Goal: Task Accomplishment & Management: Use online tool/utility

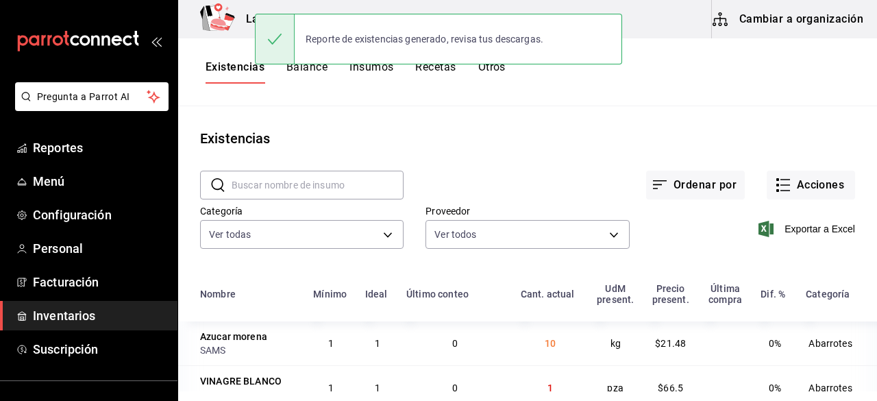
click at [317, 193] on input "text" at bounding box center [318, 184] width 172 height 27
paste input "[PERSON_NAME] 10 700 Ml"
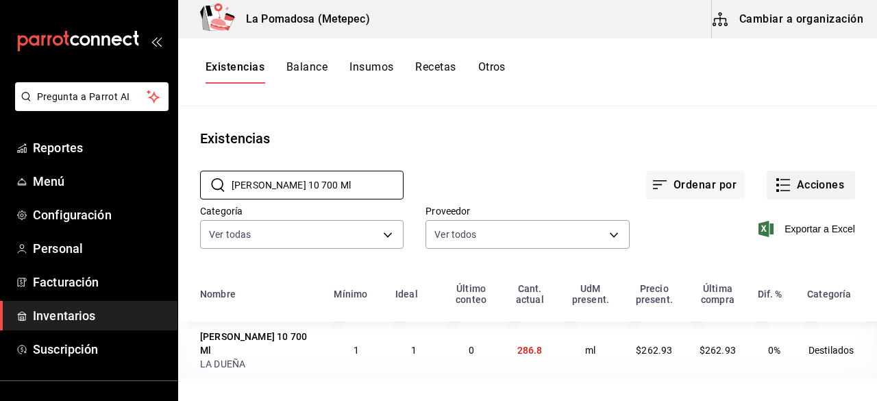
type input "[PERSON_NAME] 10 700 Ml"
click at [818, 193] on button "Acciones" at bounding box center [811, 185] width 88 height 29
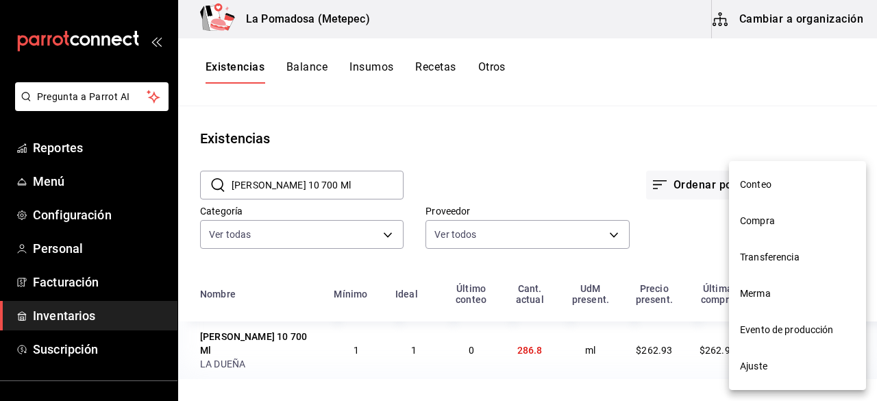
click at [773, 371] on span "Ajuste" at bounding box center [797, 366] width 115 height 14
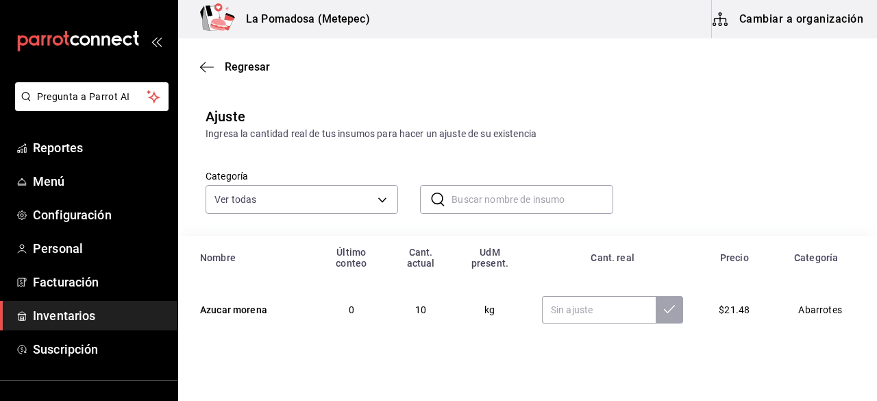
click at [516, 197] on input "text" at bounding box center [532, 199] width 161 height 27
paste input "[PERSON_NAME] 10 700 Ml"
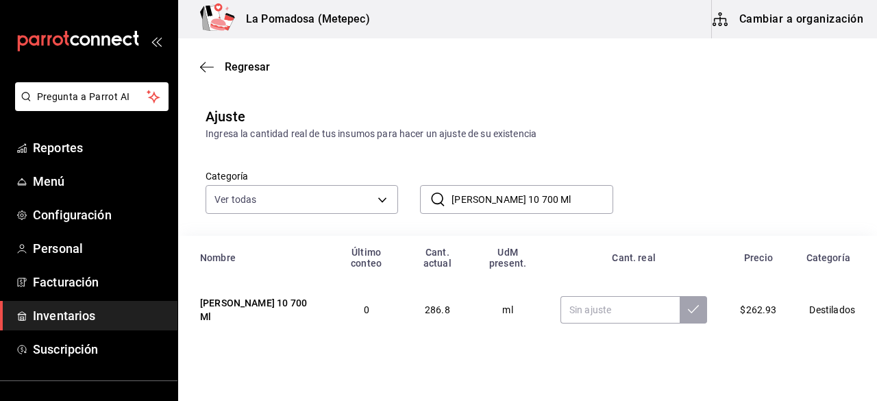
type input "[PERSON_NAME] 10 700 Ml"
paste input "420.00"
click at [592, 311] on input "420.00" at bounding box center [621, 309] width 120 height 27
type input "420.00"
click at [688, 319] on button at bounding box center [693, 309] width 27 height 27
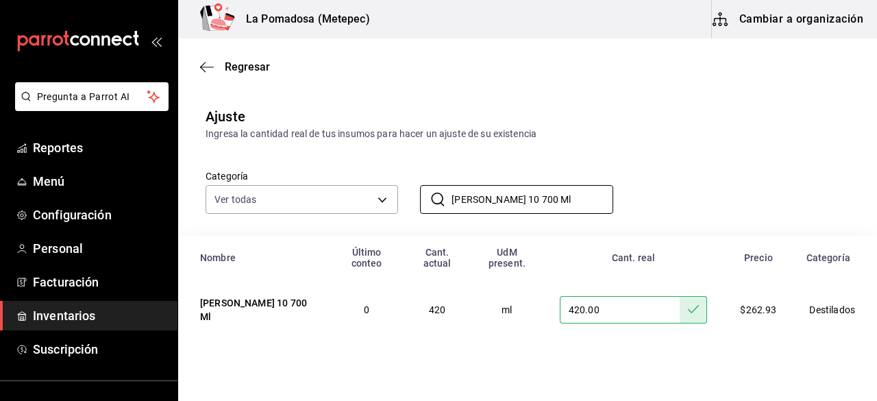
drag, startPoint x: 581, startPoint y: 197, endPoint x: 406, endPoint y: 202, distance: 175.6
click at [406, 202] on div "​ [PERSON_NAME] 10 700 Ml ​" at bounding box center [505, 188] width 215 height 51
paste input "Crema De Whiskey Baileys Original"
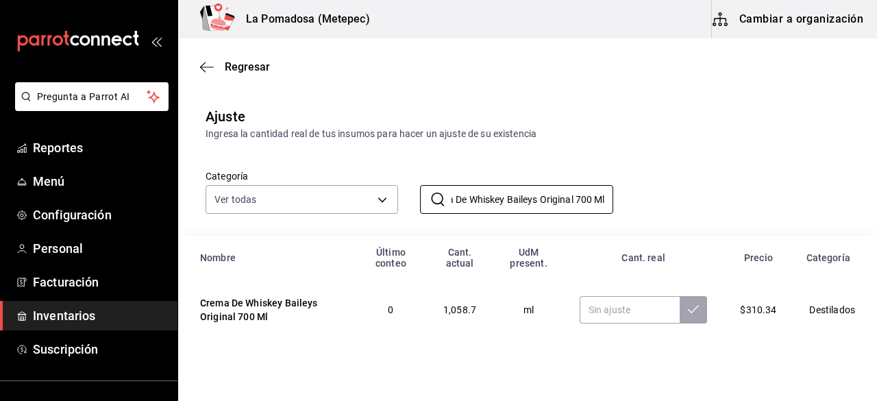
type input "Crema De Whiskey Baileys Original 700 Ml"
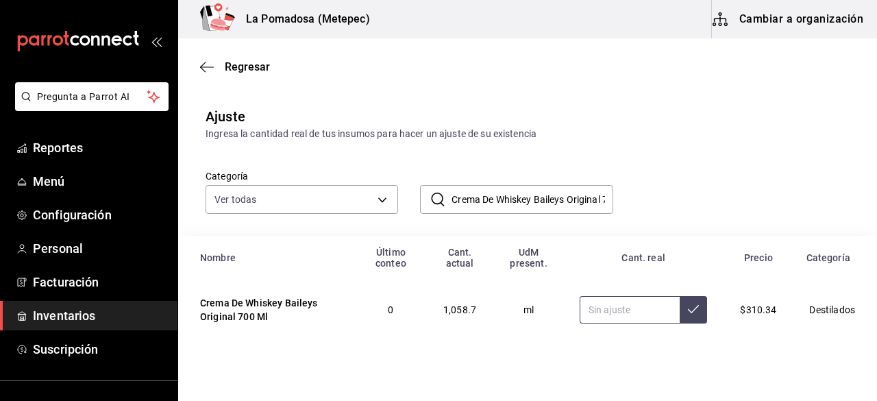
click at [614, 319] on input "text" at bounding box center [630, 309] width 101 height 27
paste input "1120.00"
type input "1120.00"
click at [692, 312] on button at bounding box center [693, 309] width 27 height 27
drag, startPoint x: 448, startPoint y: 201, endPoint x: 652, endPoint y: 199, distance: 204.3
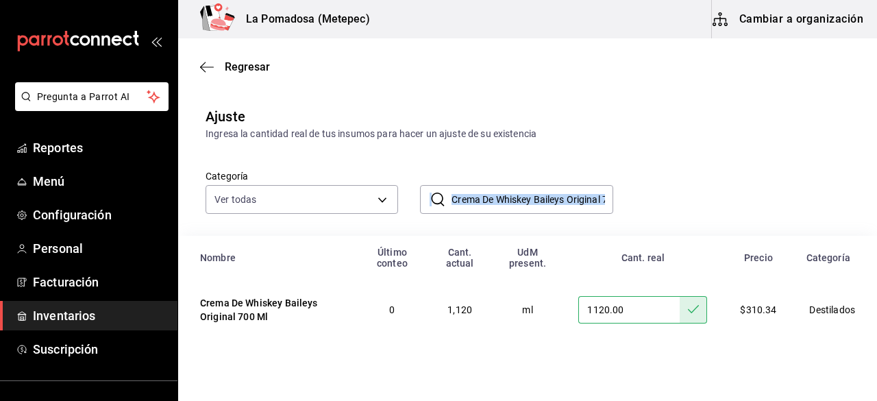
click at [652, 199] on div "Categoría Ver todas da665286-eb96-4e6f-8fd7-76cd67ec58e2,3dc81d95-6959-408b-ab7…" at bounding box center [506, 177] width 644 height 73
click at [559, 202] on input "Crema De Whiskey Baileys Original 700 Ml" at bounding box center [532, 199] width 161 height 27
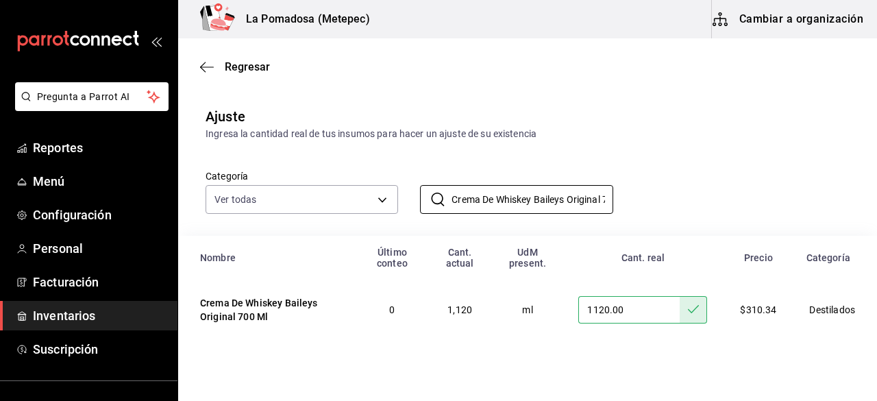
scroll to position [0, 33]
drag, startPoint x: 448, startPoint y: 199, endPoint x: 733, endPoint y: 202, distance: 284.5
click at [733, 202] on div "Categoría Ver todas da665286-eb96-4e6f-8fd7-76cd67ec58e2,3dc81d95-6959-408b-ab7…" at bounding box center [506, 177] width 644 height 73
paste input "Ginebra [PERSON_NAME] 75"
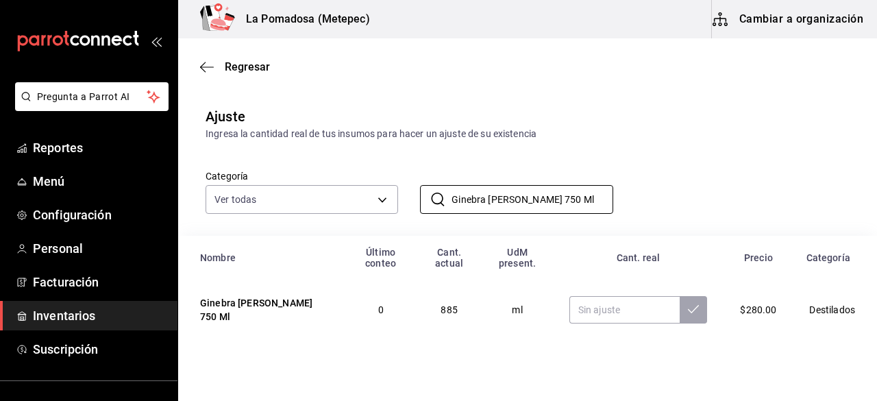
type input "Ginebra [PERSON_NAME] 750 Ml"
click at [607, 315] on input "text" at bounding box center [625, 309] width 111 height 27
paste input "1050.00"
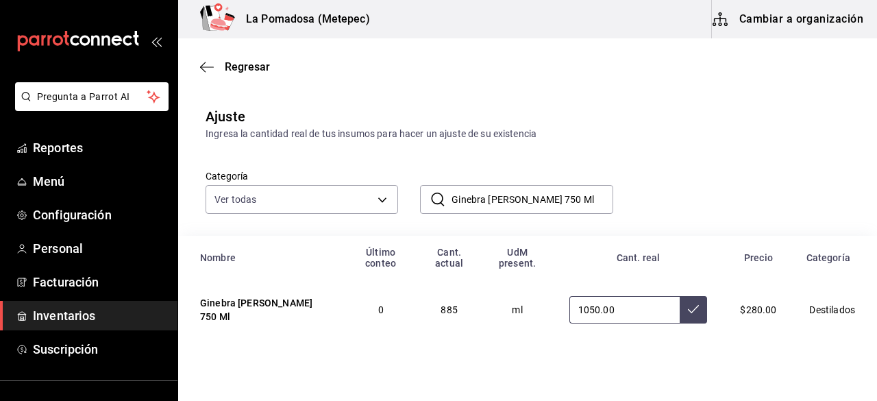
type input "1050.00"
click at [686, 316] on button at bounding box center [693, 309] width 27 height 27
drag, startPoint x: 568, startPoint y: 204, endPoint x: 423, endPoint y: 202, distance: 145.3
click at [423, 202] on div "​ Ginebra [PERSON_NAME] 750 Ml ​" at bounding box center [516, 199] width 193 height 29
paste input "Tanqueray"
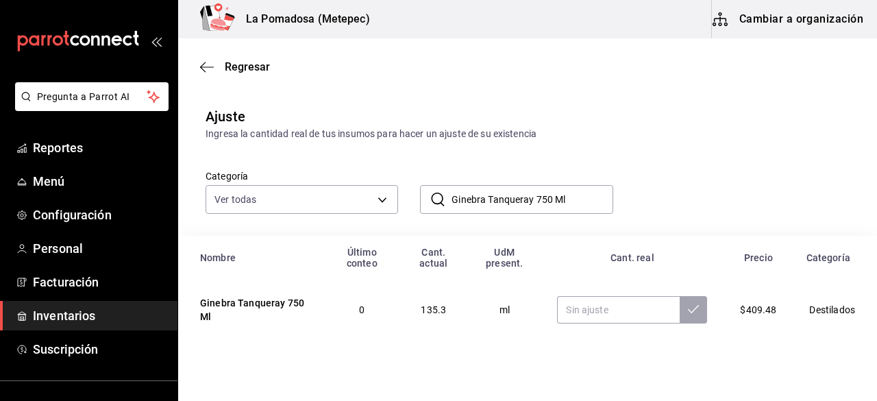
type input "Ginebra Tanqueray 750 Ml"
paste input "375.00"
click at [613, 303] on input "text" at bounding box center [618, 309] width 123 height 27
type input "375.00"
click at [688, 312] on icon at bounding box center [693, 309] width 11 height 8
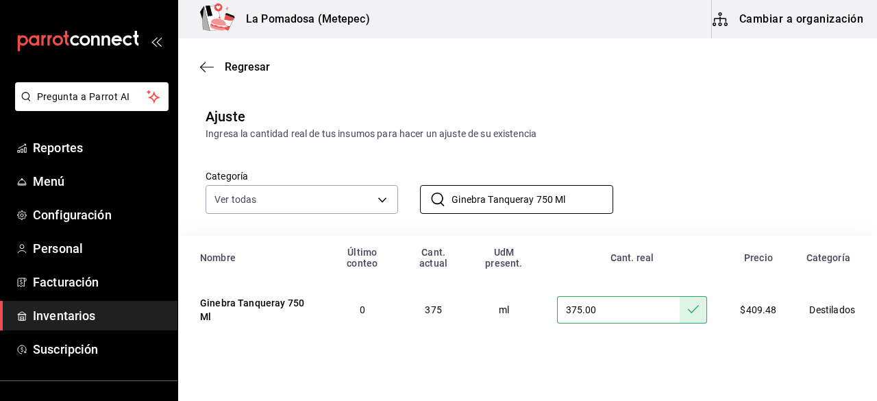
drag, startPoint x: 574, startPoint y: 198, endPoint x: 404, endPoint y: 212, distance: 171.2
click at [404, 212] on div "​ Ginebra Tanqueray 750 Ml ​" at bounding box center [505, 188] width 215 height 51
paste input "Licor 43 70"
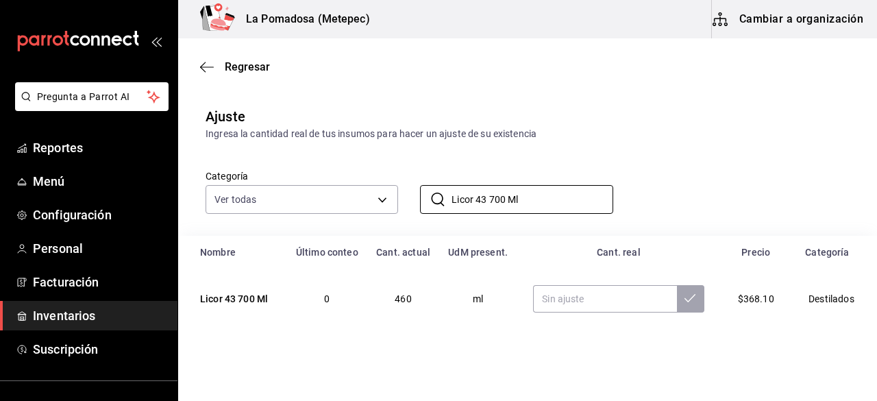
type input "Licor 43 700 Ml"
click at [601, 308] on input "text" at bounding box center [604, 298] width 143 height 27
paste input "700.00"
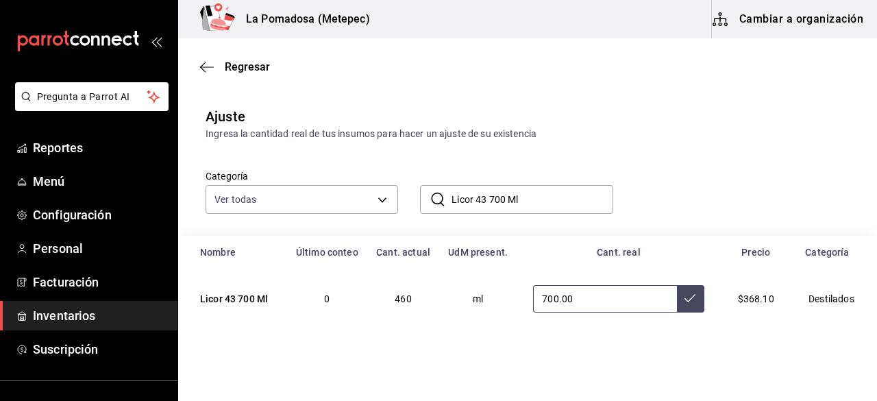
type input "700.00"
click at [685, 302] on icon at bounding box center [690, 298] width 11 height 8
drag, startPoint x: 569, startPoint y: 185, endPoint x: 448, endPoint y: 187, distance: 120.7
click at [448, 187] on div "​ Licor 43 700 Ml ​" at bounding box center [516, 199] width 193 height 29
paste input "Licor de melón Midori 750 ml"
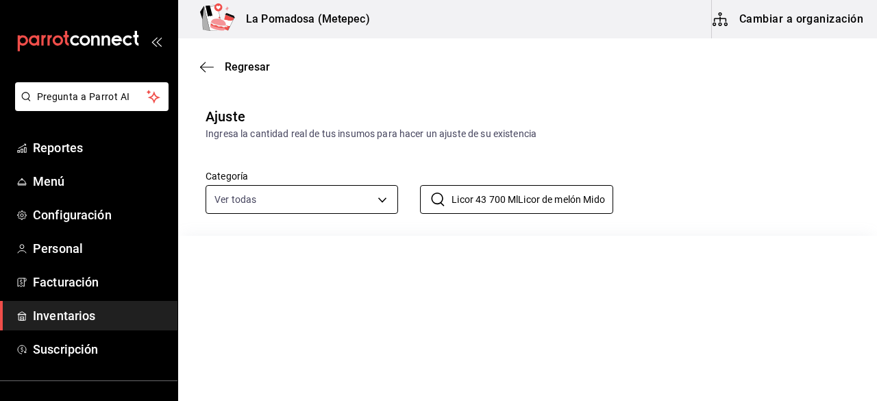
drag, startPoint x: 601, startPoint y: 195, endPoint x: 356, endPoint y: 206, distance: 245.0
click at [356, 206] on div "Categoría Ver todas da665286-eb96-4e6f-8fd7-76cd67ec58e2,3dc81d95-6959-408b-ab7…" at bounding box center [506, 177] width 644 height 73
paste input "text"
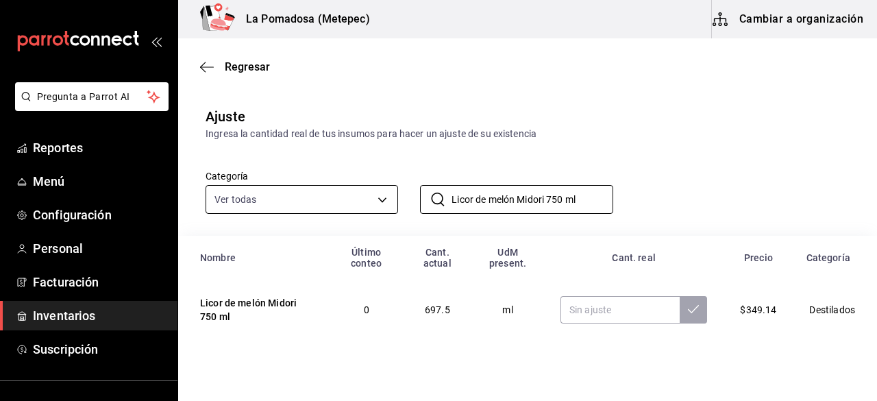
type input "Licor de melón Midori 750 ml"
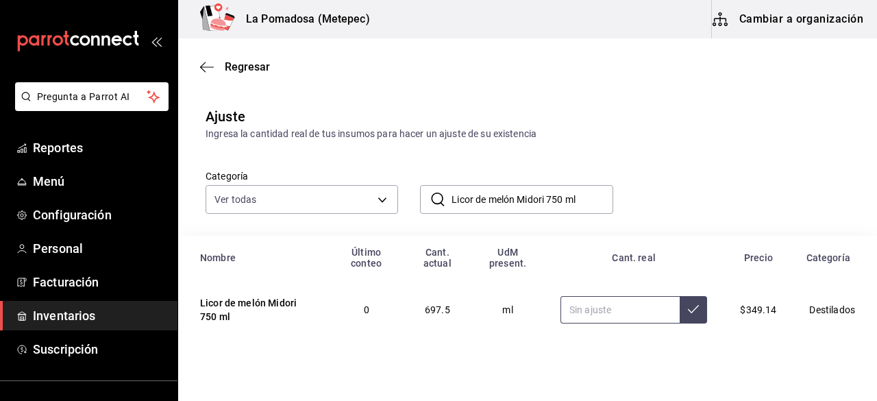
click at [590, 309] on input "text" at bounding box center [621, 309] width 120 height 27
paste input "712.50"
type input "712.50"
click at [698, 316] on td "712.50" at bounding box center [634, 310] width 180 height 60
click at [688, 315] on icon at bounding box center [693, 309] width 11 height 11
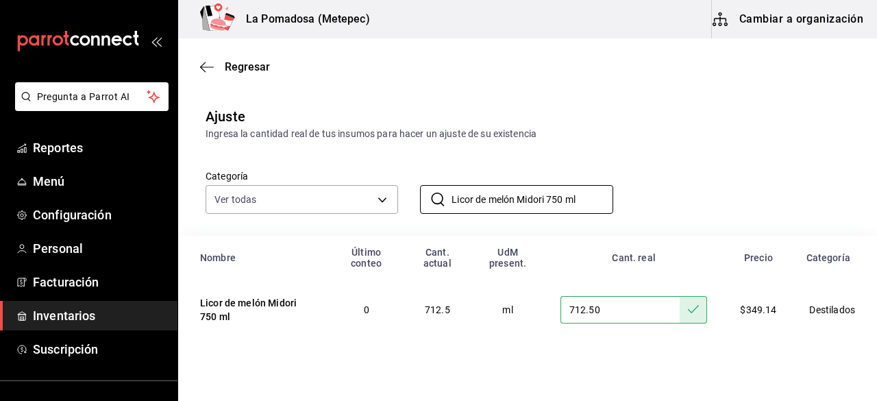
drag, startPoint x: 585, startPoint y: 194, endPoint x: 415, endPoint y: 191, distance: 170.0
click at [415, 191] on div "​ Licor de melón Midori 750 ml ​" at bounding box center [505, 188] width 215 height 51
paste input "Fernet Branca"
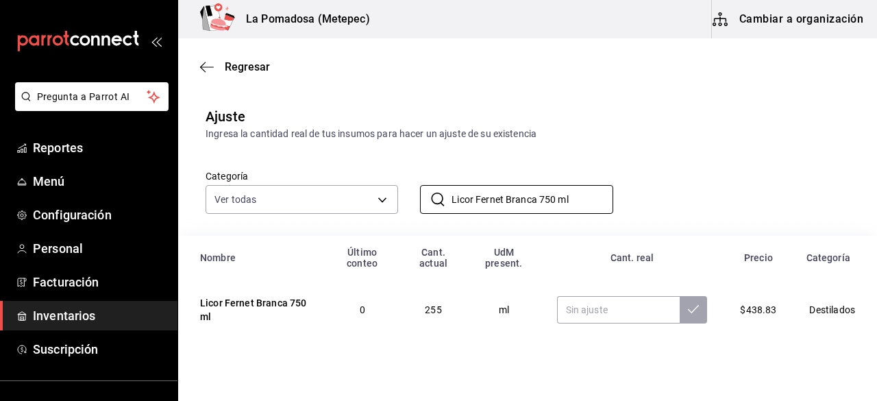
type input "Licor Fernet Branca 750 ml"
click at [595, 298] on input "text" at bounding box center [618, 309] width 123 height 27
paste input "300.00"
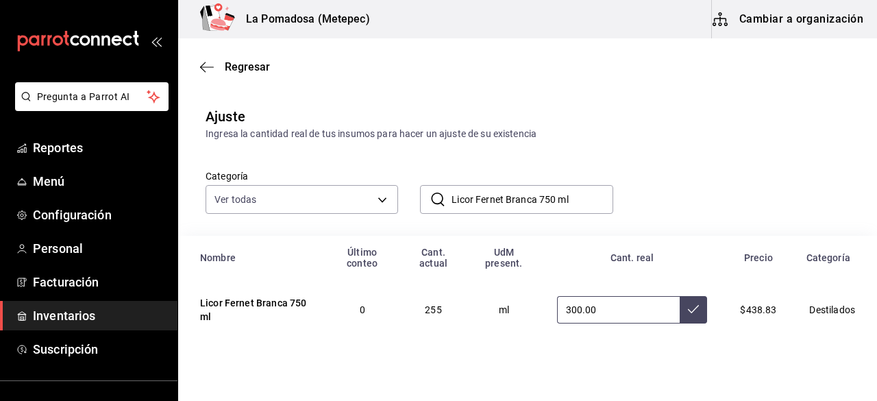
type input "300.00"
click at [688, 313] on icon at bounding box center [693, 309] width 11 height 11
drag, startPoint x: 579, startPoint y: 207, endPoint x: 440, endPoint y: 201, distance: 138.6
click at [440, 201] on div "​ Licor Fernet Branca 750 ml ​" at bounding box center [516, 199] width 193 height 29
paste input "Triple Anis Sambuca Nero 700 M"
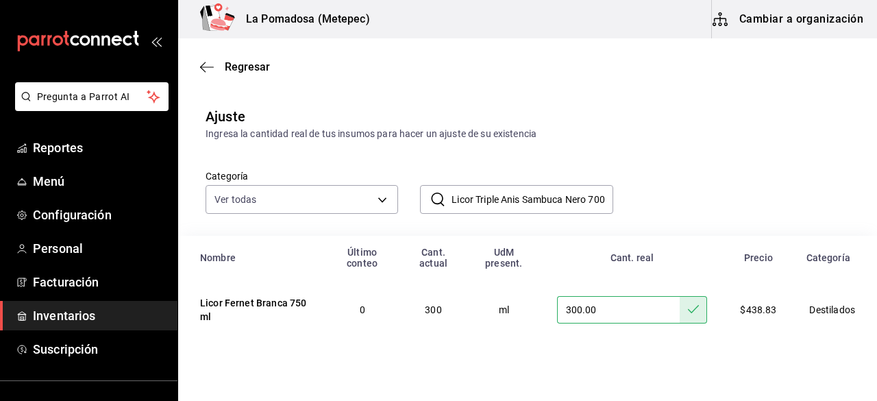
scroll to position [0, 19]
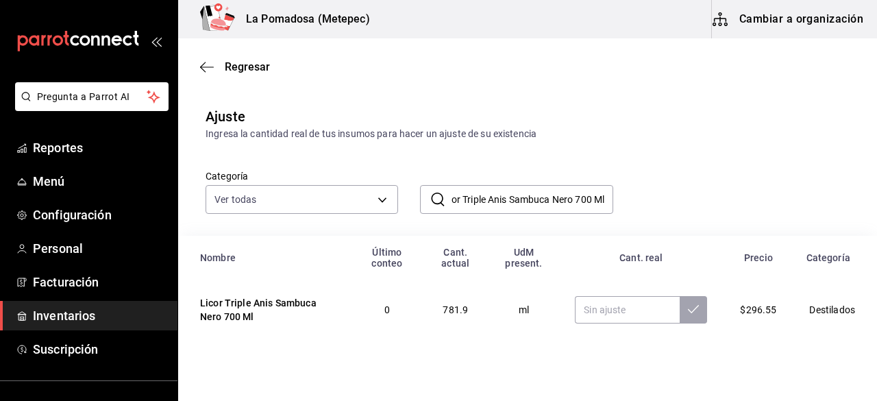
type input "Licor Triple Anis Sambuca Nero 700 Ml"
click at [629, 319] on input "text" at bounding box center [627, 309] width 105 height 27
paste input "980.00"
type input "980.00"
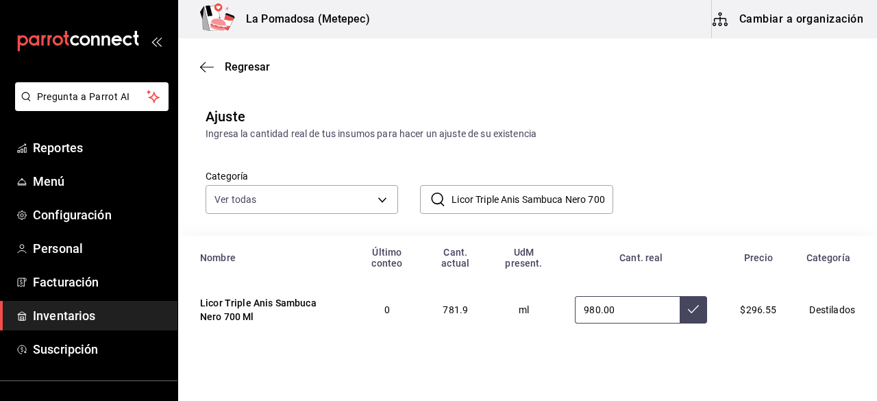
click at [688, 312] on icon at bounding box center [693, 309] width 11 height 11
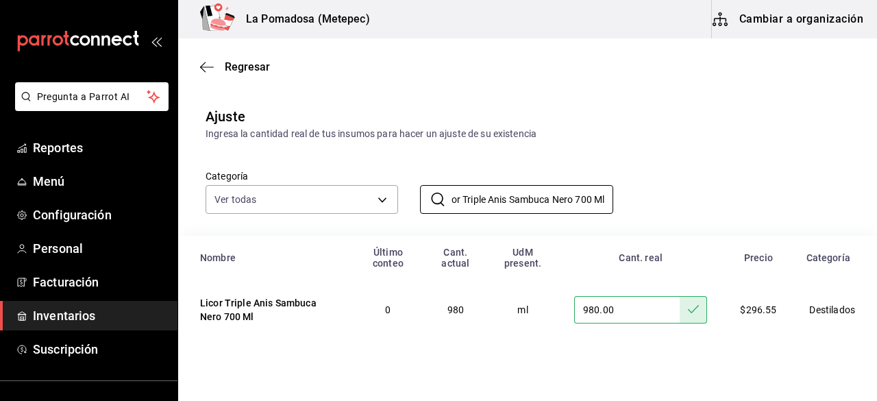
drag, startPoint x: 449, startPoint y: 199, endPoint x: 760, endPoint y: 203, distance: 311.2
click at [760, 203] on div "Categoría Ver todas da665286-eb96-4e6f-8fd7-76cd67ec58e2,3dc81d95-6959-408b-ab7…" at bounding box center [506, 177] width 644 height 73
paste input "Mezcal Divino Maguey Cuishe 75"
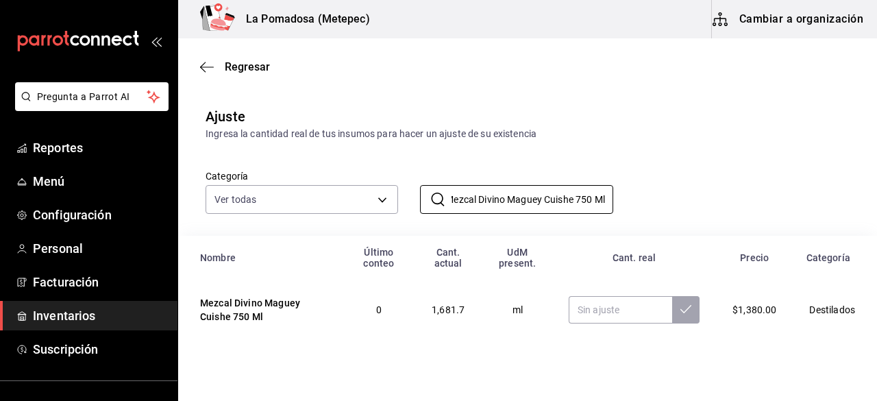
type input "Mezcal Divino Maguey Cuishe 750 Ml"
click at [594, 317] on input "text" at bounding box center [621, 309] width 104 height 27
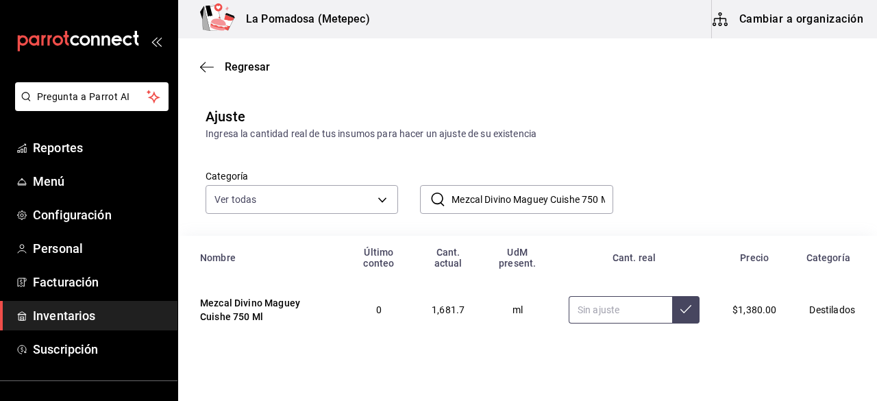
paste input "1725.00"
type input "1725.00"
click at [681, 313] on icon at bounding box center [686, 309] width 11 height 11
drag, startPoint x: 448, startPoint y: 202, endPoint x: 683, endPoint y: 194, distance: 236.0
click at [683, 194] on div "Categoría Ver todas da665286-eb96-4e6f-8fd7-76cd67ec58e2,3dc81d95-6959-408b-ab7…" at bounding box center [506, 177] width 644 height 73
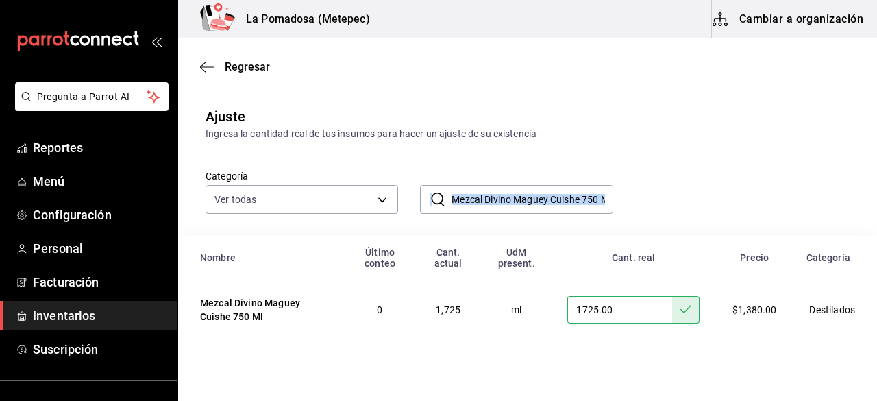
click at [598, 206] on input "Mezcal Divino Maguey Cuishe 750 Ml" at bounding box center [532, 199] width 161 height 27
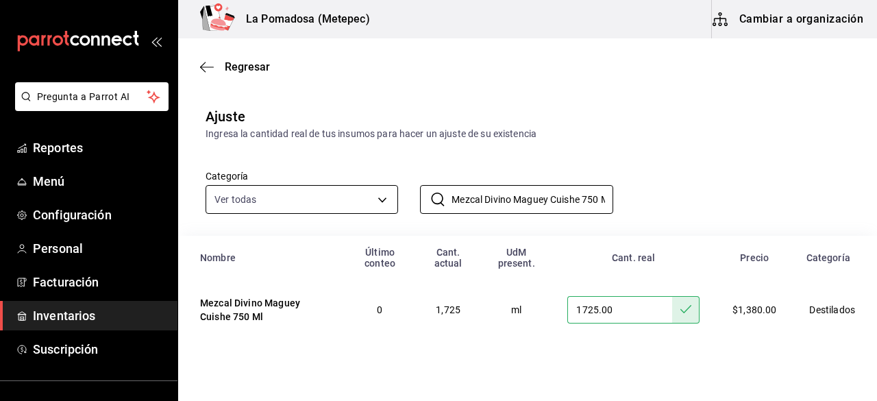
drag, startPoint x: 598, startPoint y: 204, endPoint x: 372, endPoint y: 202, distance: 226.9
click at [372, 202] on div "Categoría Ver todas da665286-eb96-4e6f-8fd7-76cd67ec58e2,3dc81d95-6959-408b-ab7…" at bounding box center [506, 177] width 644 height 73
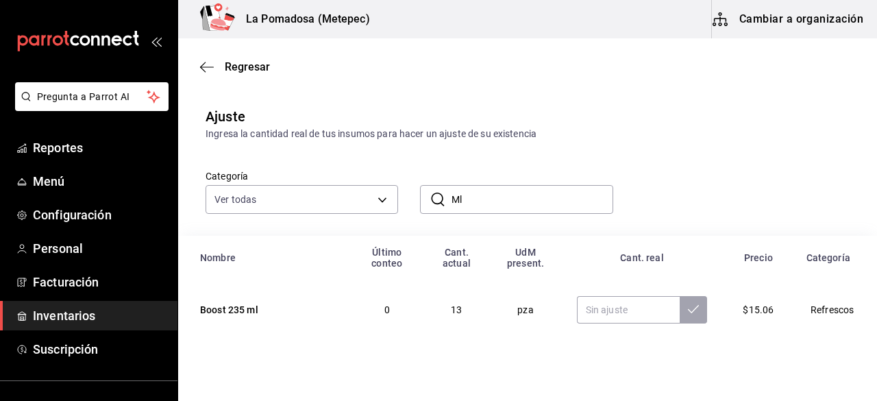
drag, startPoint x: 470, startPoint y: 202, endPoint x: 424, endPoint y: 204, distance: 46.6
click at [424, 204] on div "​ Ml ​" at bounding box center [516, 199] width 193 height 29
paste input "Mezcal Divino Maguey Espadín 750"
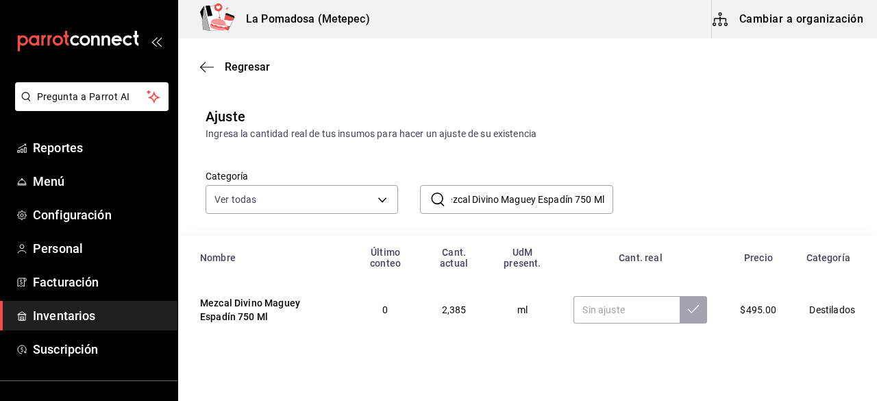
type input "Mezcal Divino Maguey Espadín 750 Ml"
click at [612, 297] on input "text" at bounding box center [627, 309] width 106 height 27
paste input "2400.00"
type input "2400.00"
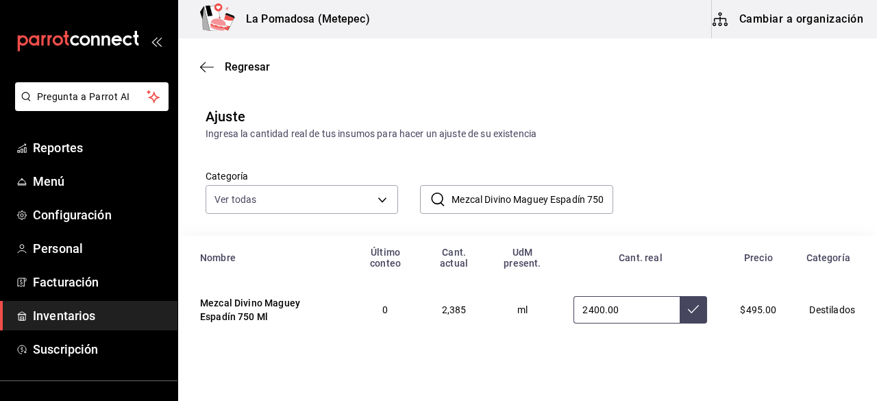
click at [681, 318] on button at bounding box center [693, 309] width 27 height 27
drag, startPoint x: 447, startPoint y: 198, endPoint x: 603, endPoint y: 203, distance: 156.4
click at [603, 203] on div "​ Mezcal Divino Maguey Espadín 750 Ml ​" at bounding box center [516, 199] width 193 height 29
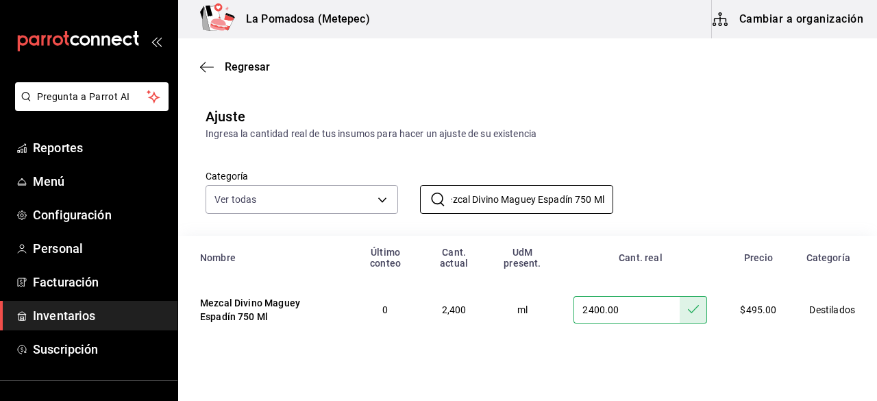
drag, startPoint x: 485, startPoint y: 203, endPoint x: 758, endPoint y: 175, distance: 274.9
click at [758, 175] on div "Categoría Ver todas da665286-eb96-4e6f-8fd7-76cd67ec58e2,3dc81d95-6959-408b-ab7…" at bounding box center [506, 177] width 644 height 73
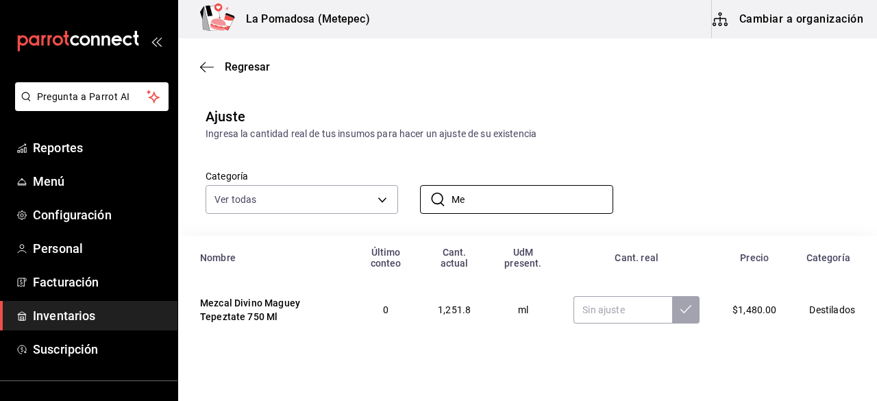
type input "M"
paste input "Mezcal Divino Maguey Tepeztate 750 Ml"
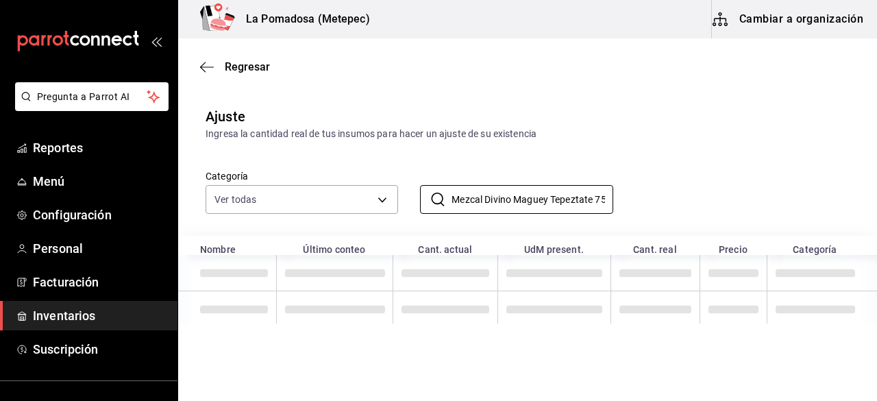
scroll to position [0, 25]
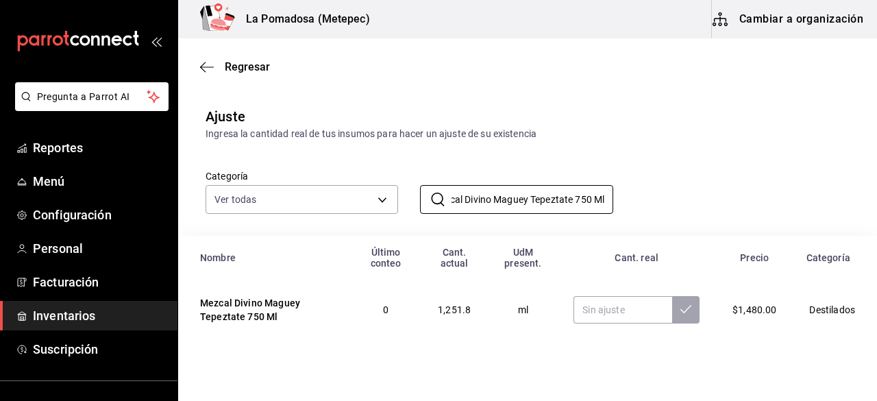
type input "Mezcal Divino Maguey Tepeztate 750 Ml"
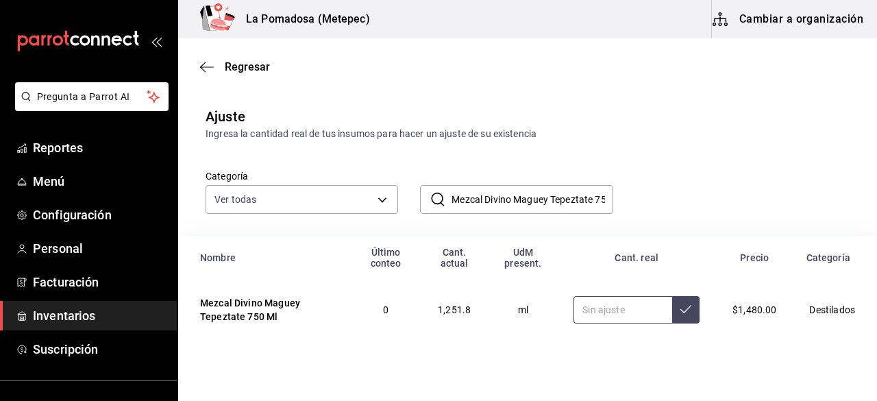
click at [600, 312] on input "text" at bounding box center [623, 309] width 99 height 27
paste input "1275.00"
type input "1275.00"
click at [675, 317] on button at bounding box center [685, 309] width 27 height 27
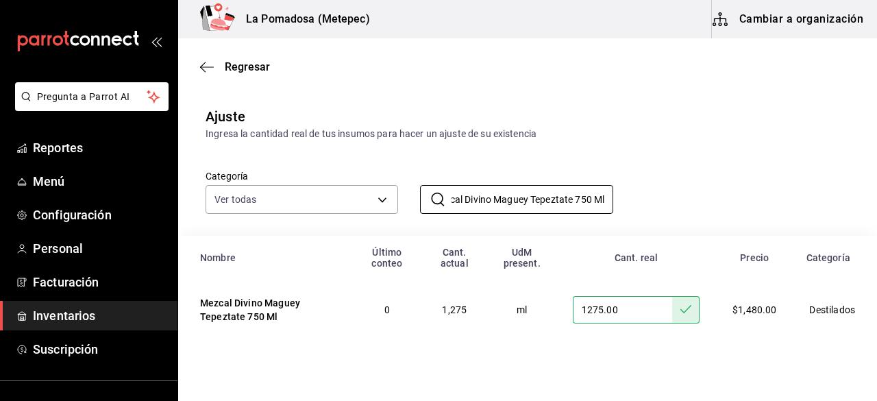
drag, startPoint x: 452, startPoint y: 199, endPoint x: 788, endPoint y: 201, distance: 335.9
click at [788, 201] on div "Categoría Ver todas da665286-eb96-4e6f-8fd7-76cd67ec58e2,3dc81d95-6959-408b-ab7…" at bounding box center [506, 177] width 644 height 73
paste input "Saca Lágrimas Espadin"
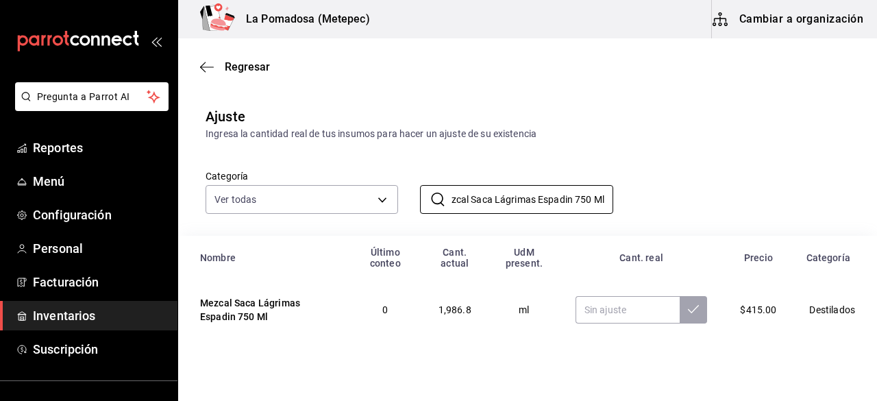
type input "Mezcal Saca Lágrimas Espadin 750 Ml"
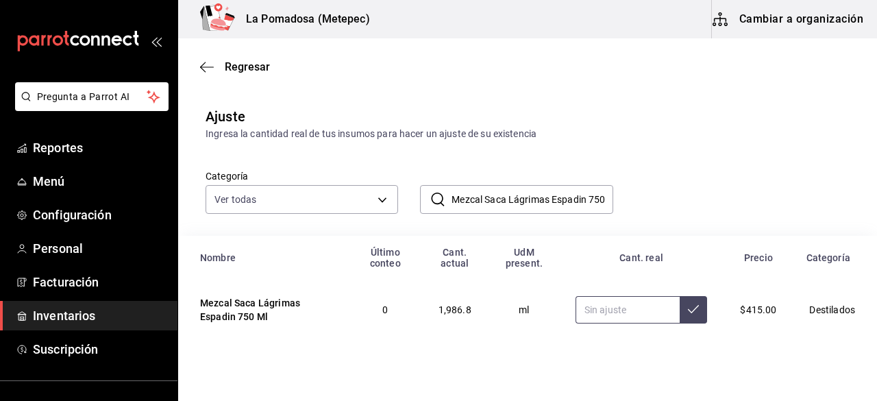
click at [603, 305] on input "text" at bounding box center [628, 309] width 105 height 27
paste input "2850.00"
type input "2850.00"
click at [694, 311] on button at bounding box center [693, 309] width 27 height 27
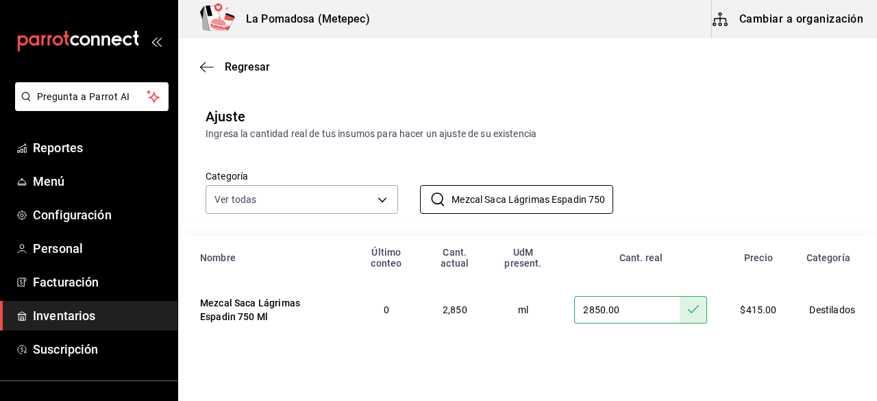
scroll to position [0, 18]
drag, startPoint x: 451, startPoint y: 198, endPoint x: 777, endPoint y: 210, distance: 325.8
click at [777, 210] on div "Categoría Ver todas da665286-eb96-4e6f-8fd7-76cd67ec58e2,3dc81d95-6959-408b-ab7…" at bounding box center [506, 177] width 644 height 73
paste input "[PERSON_NAME] [PERSON_NAME] 98"
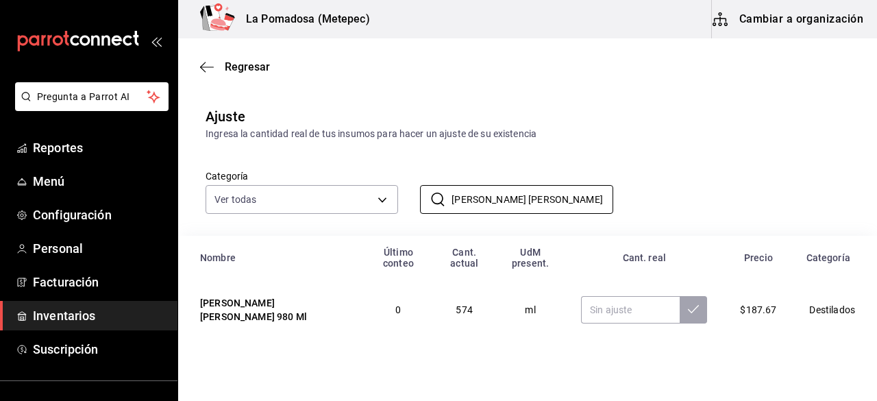
type input "[PERSON_NAME] [PERSON_NAME] 980 Ml"
click at [603, 302] on input "text" at bounding box center [630, 309] width 99 height 27
paste input "931.00"
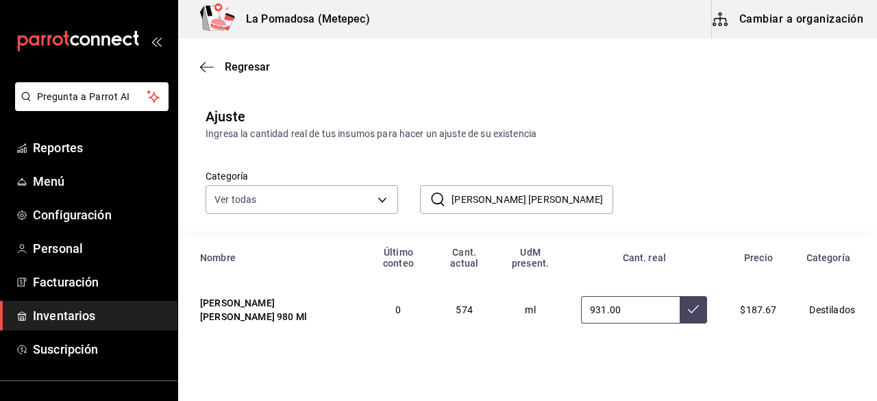
type input "931.00"
click at [681, 318] on button at bounding box center [693, 309] width 27 height 27
drag, startPoint x: 570, startPoint y: 205, endPoint x: 426, endPoint y: 204, distance: 144.0
click at [426, 204] on div "​ [PERSON_NAME] [PERSON_NAME] 980 Ml ​" at bounding box center [516, 199] width 193 height 29
paste input "lanco Espiga 75"
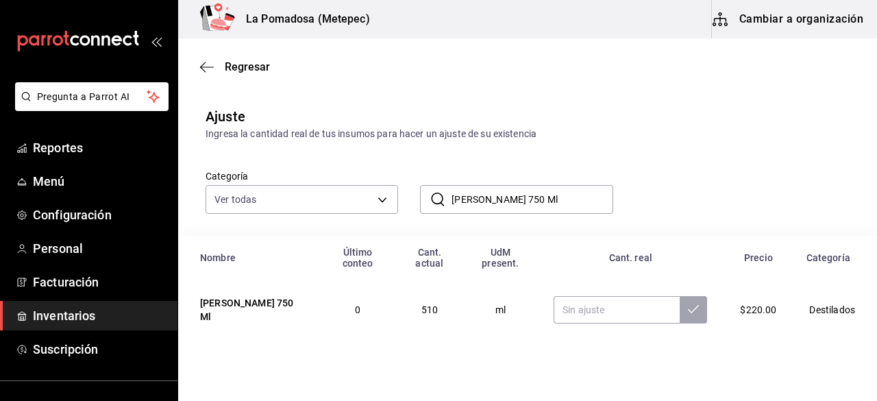
type input "[PERSON_NAME] 750 Ml"
click at [591, 306] on input "text" at bounding box center [617, 309] width 126 height 27
paste input "975.00"
type input "975.00"
click at [682, 302] on button at bounding box center [693, 309] width 27 height 27
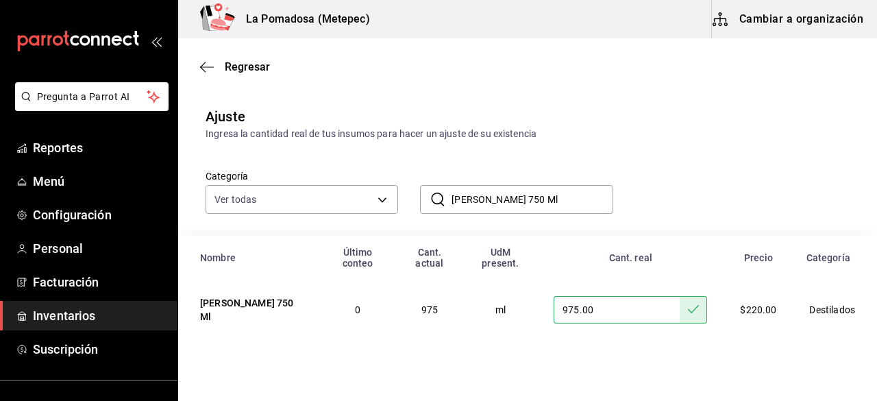
drag, startPoint x: 592, startPoint y: 202, endPoint x: 419, endPoint y: 197, distance: 173.5
click at [420, 197] on div "​ [PERSON_NAME] 750 Ml ​" at bounding box center [516, 199] width 193 height 29
paste input "Tequila Don Julio 70 70"
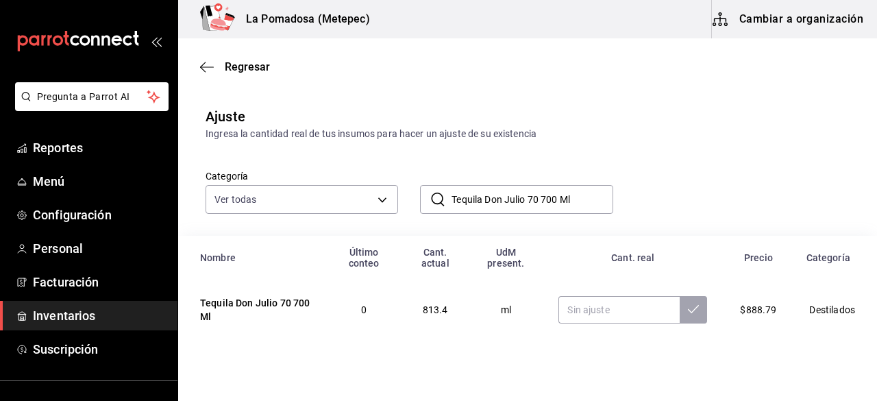
type input "Tequila Don Julio 70 700 Ml"
click at [599, 304] on input "text" at bounding box center [619, 309] width 121 height 27
paste input "840.00"
type input "840.00"
click at [693, 316] on button at bounding box center [693, 309] width 27 height 27
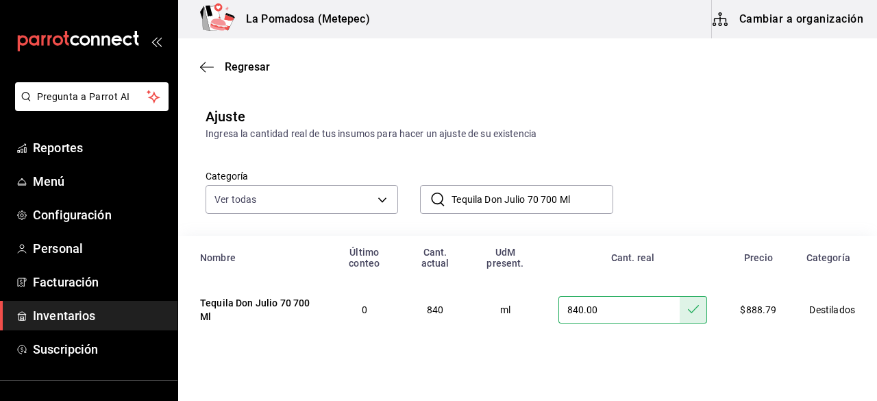
drag, startPoint x: 578, startPoint y: 199, endPoint x: 421, endPoint y: 193, distance: 157.1
click at [421, 193] on div "​ Tequila Don Julio 70 700 Ml ​" at bounding box center [516, 199] width 193 height 29
paste input "Blanco"
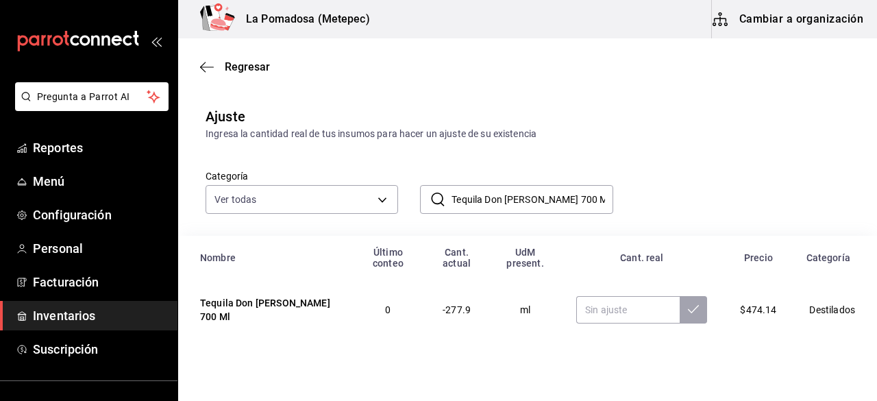
type input "Tequila Don [PERSON_NAME] 700 Ml"
paste input "0.00"
click at [633, 318] on input "0.00" at bounding box center [629, 309] width 104 height 27
type input "0.00"
click at [688, 315] on icon at bounding box center [693, 309] width 11 height 11
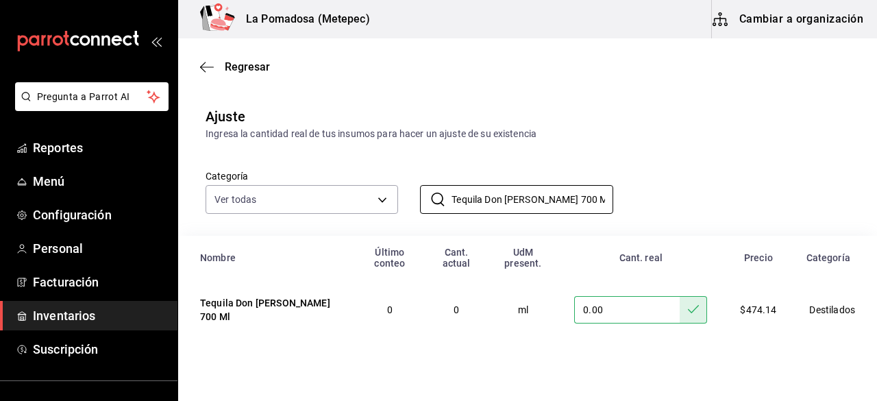
drag, startPoint x: 450, startPoint y: 199, endPoint x: 780, endPoint y: 202, distance: 329.8
click at [780, 202] on div "Categoría Ver todas da665286-eb96-4e6f-8fd7-76cd67ec58e2,3dc81d95-6959-408b-ab7…" at bounding box center [506, 177] width 644 height 73
paste input "Reposad"
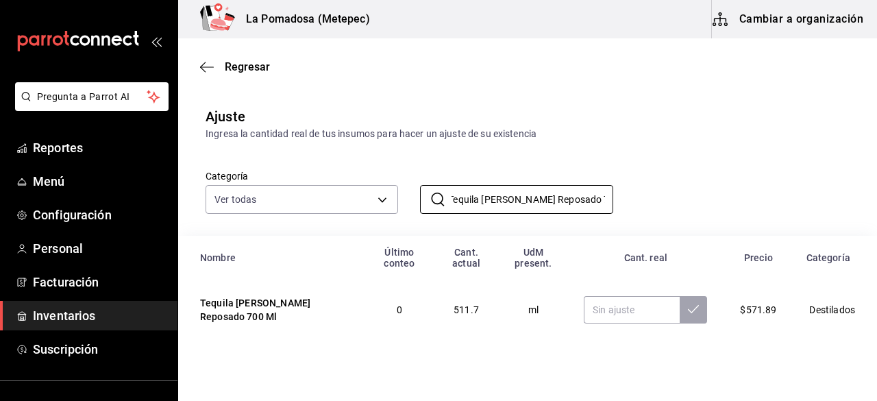
type input "Tequila [PERSON_NAME] Reposado 700 Ml"
click at [605, 313] on input "text" at bounding box center [632, 309] width 96 height 27
paste input "560.00"
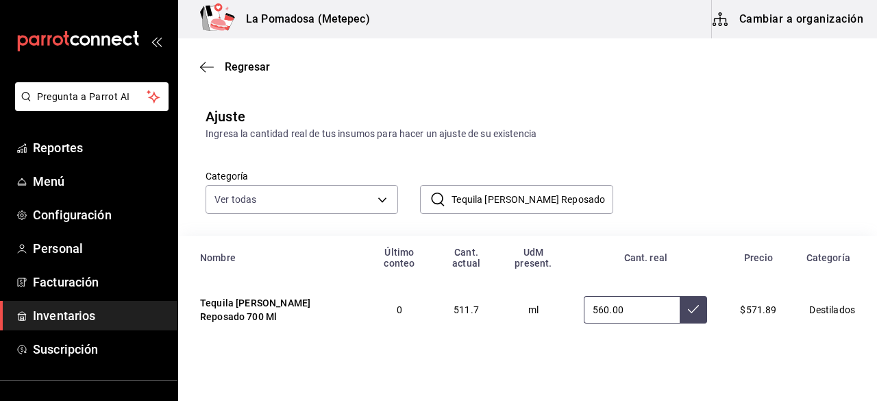
type input "560.00"
click at [688, 315] on icon at bounding box center [693, 309] width 11 height 11
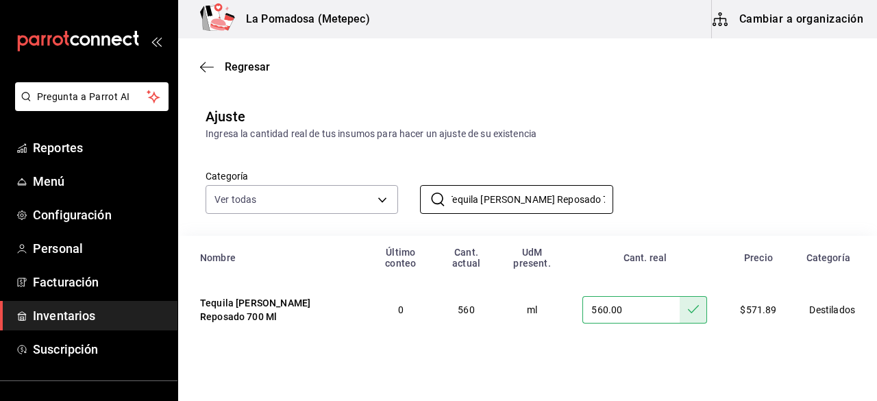
drag, startPoint x: 450, startPoint y: 198, endPoint x: 805, endPoint y: 189, distance: 354.5
click at [805, 189] on div "Categoría Ver todas da665286-eb96-4e6f-8fd7-76cd67ec58e2,3dc81d95-6959-408b-ab7…" at bounding box center [506, 177] width 644 height 73
paste input "Herradura"
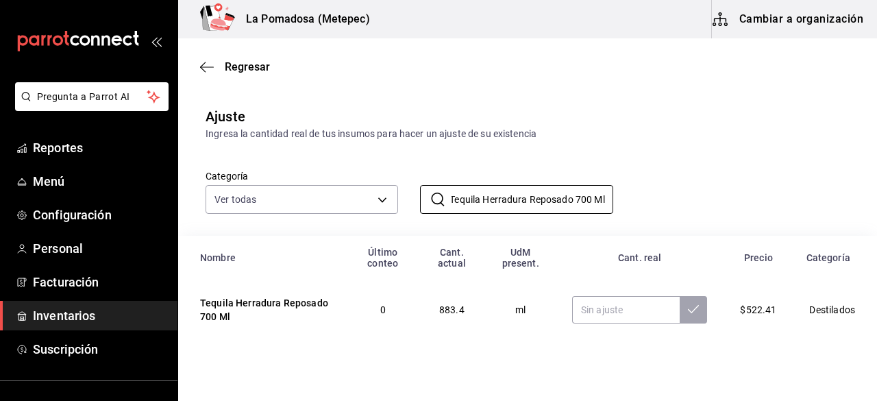
type input "Tequila Herradura Reposado 700 Ml"
click at [603, 307] on input "text" at bounding box center [626, 309] width 108 height 27
paste input "910.00"
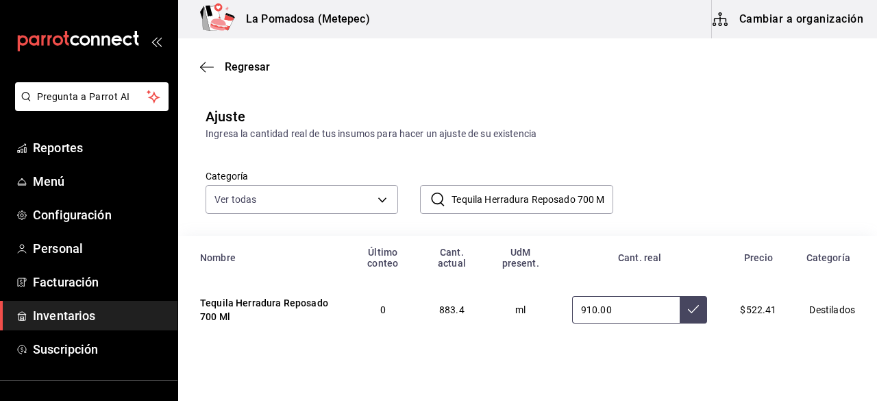
type input "910.00"
click at [686, 318] on button at bounding box center [693, 309] width 27 height 27
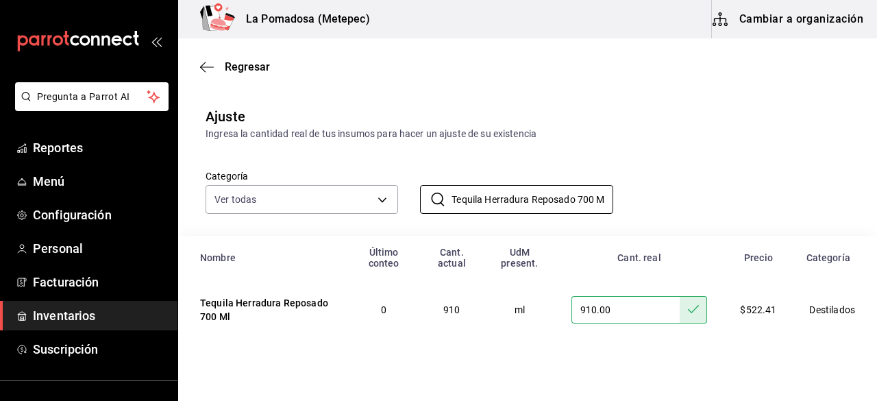
scroll to position [0, 6]
drag, startPoint x: 450, startPoint y: 201, endPoint x: 767, endPoint y: 197, distance: 317.4
click at [767, 197] on div "Categoría Ver todas da665286-eb96-4e6f-8fd7-76cd67ec58e2,3dc81d95-6959-408b-ab7…" at bounding box center [506, 177] width 644 height 73
paste input "Ultra"
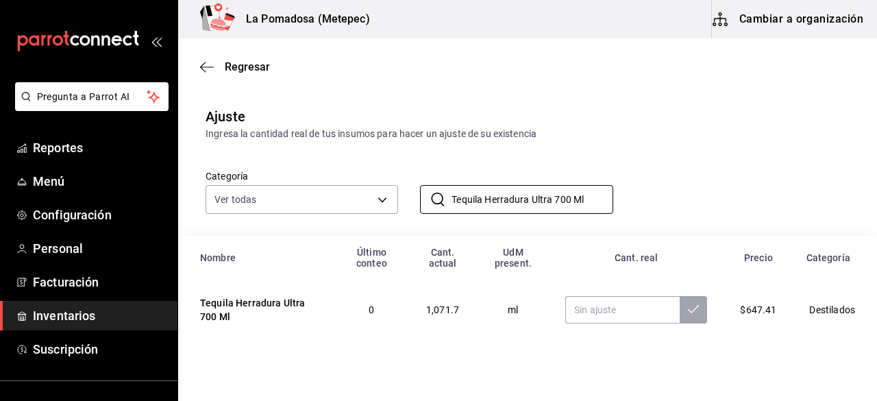
type input "Tequila Herradura Ultra 700 Ml"
click at [598, 306] on input "text" at bounding box center [623, 309] width 114 height 27
paste input "1078.00"
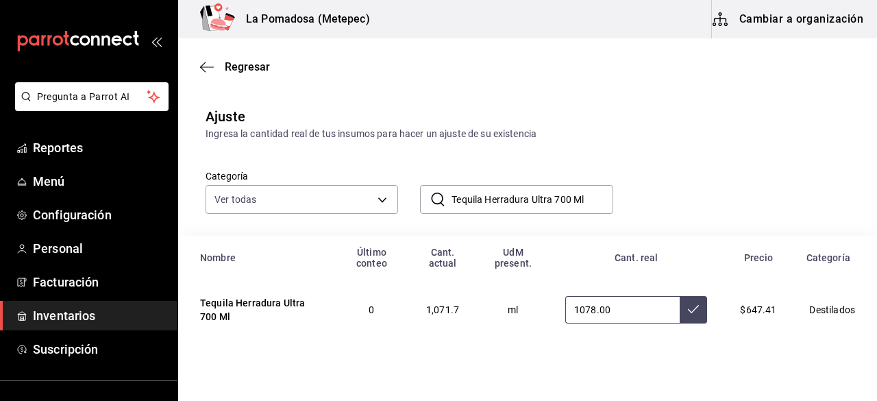
type input "1078.00"
click at [684, 316] on button at bounding box center [693, 309] width 27 height 27
drag, startPoint x: 450, startPoint y: 195, endPoint x: 684, endPoint y: 202, distance: 233.9
click at [684, 202] on div "Categoría Ver todas da665286-eb96-4e6f-8fd7-76cd67ec58e2,3dc81d95-6959-408b-ab7…" at bounding box center [506, 177] width 644 height 73
paste input "Maestro [PERSON_NAME]"
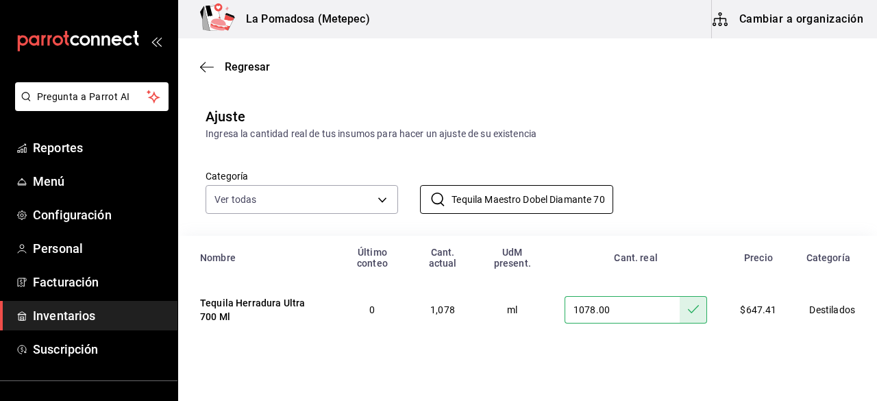
scroll to position [0, 24]
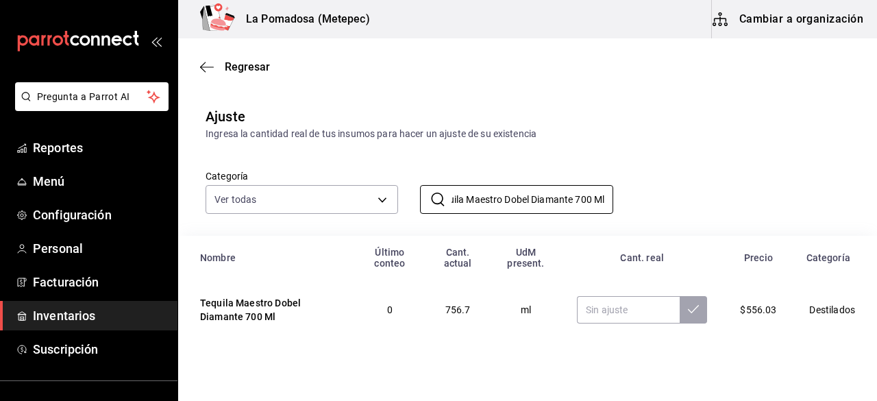
type input "Tequila Maestro Dobel Diamante 700 Ml"
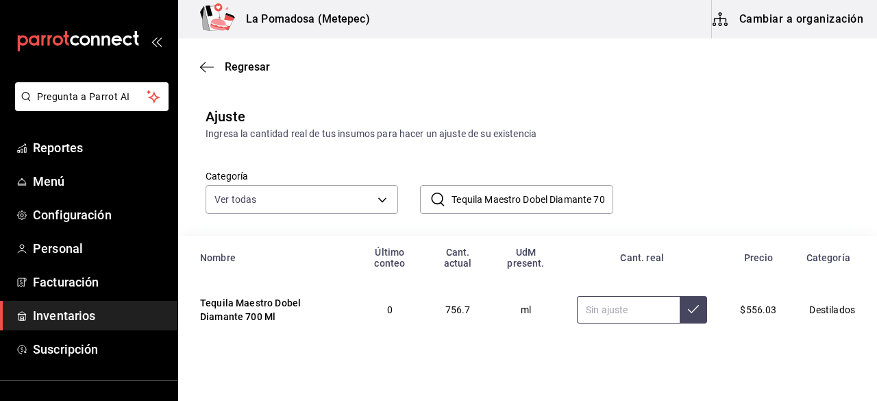
click at [611, 301] on input "text" at bounding box center [628, 309] width 103 height 27
paste input "770.00"
type input "770.00"
click at [690, 316] on button at bounding box center [693, 309] width 27 height 27
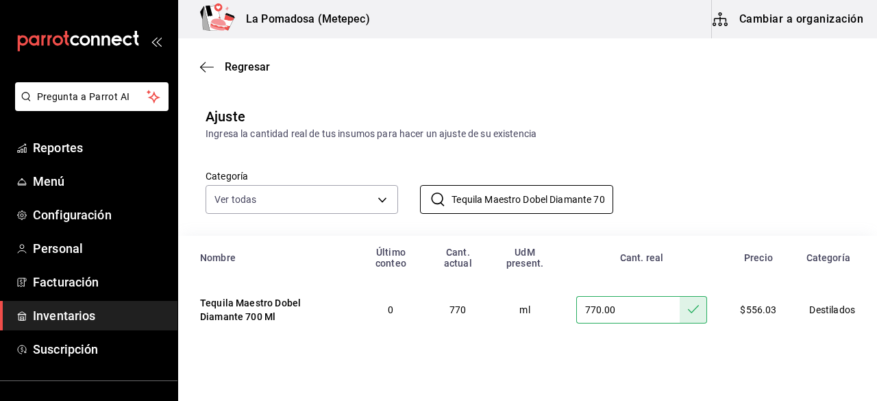
scroll to position [0, 25]
drag, startPoint x: 449, startPoint y: 197, endPoint x: 788, endPoint y: 192, distance: 339.4
click at [788, 192] on div "Categoría Ver todas da665286-eb96-4e6f-8fd7-76cd67ec58e2,3dc81d95-6959-408b-ab7…" at bounding box center [506, 177] width 644 height 73
paste input "Tradicional Plata 695"
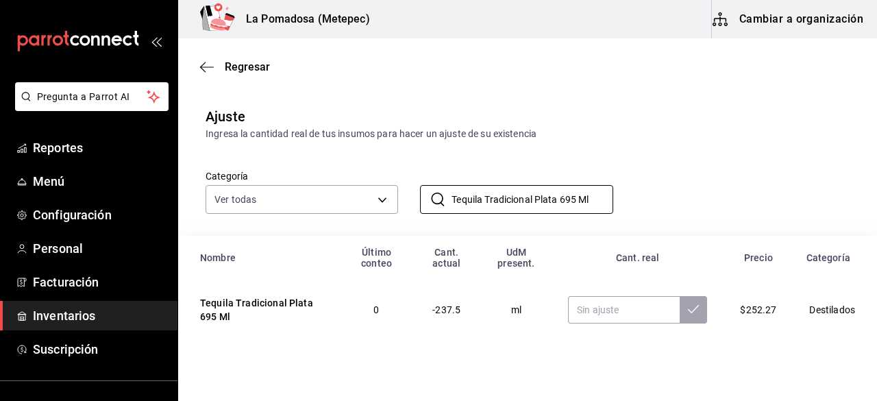
type input "Tequila Tradicional Plata 695 Ml"
click at [597, 308] on input "text" at bounding box center [624, 309] width 112 height 27
paste input "475.00"
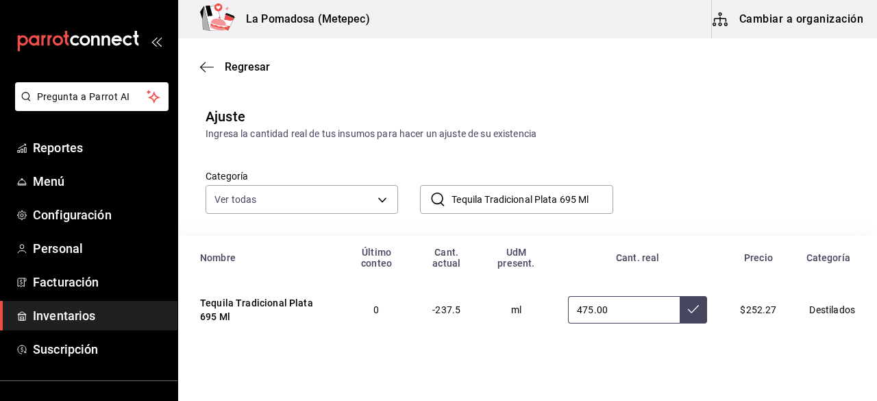
type input "475.00"
click at [688, 313] on icon at bounding box center [693, 309] width 11 height 8
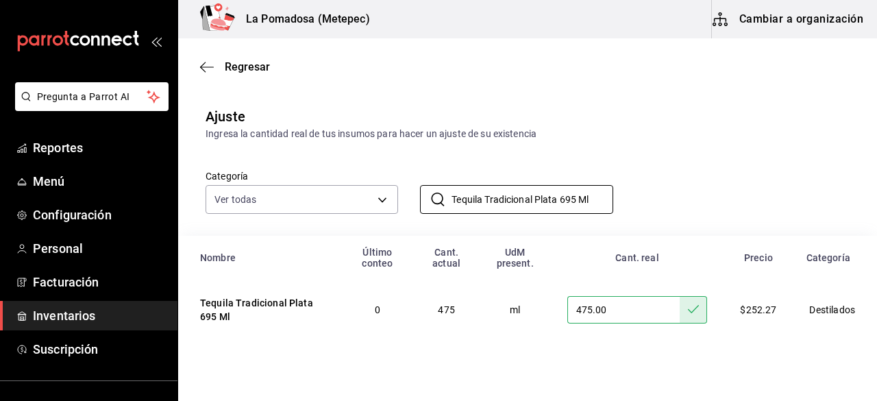
drag, startPoint x: 450, startPoint y: 201, endPoint x: 805, endPoint y: 210, distance: 355.9
click at [805, 210] on div "Categoría Ver todas da665286-eb96-4e6f-8fd7-76cd67ec58e2,3dc81d95-6959-408b-ab7…" at bounding box center [506, 177] width 644 height 73
paste input "Reposado"
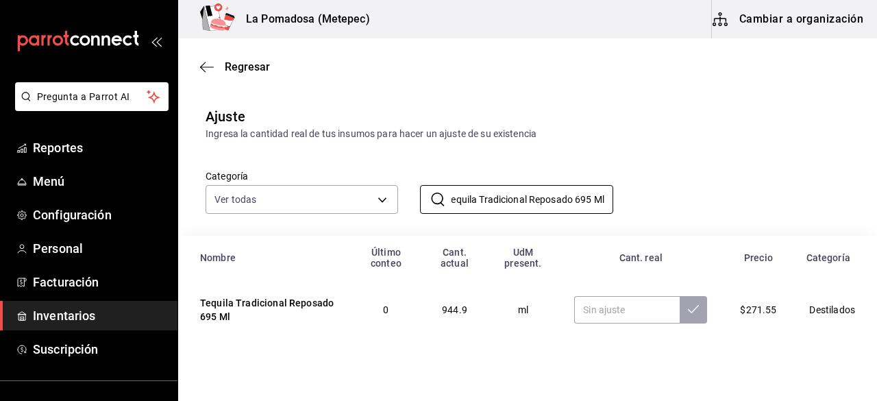
type input "Tequila Tradicional Reposado 695 Ml"
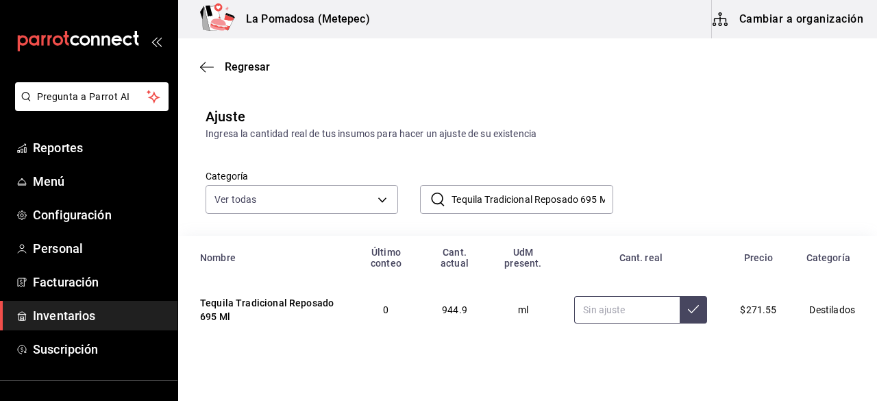
click at [607, 308] on input "text" at bounding box center [627, 309] width 106 height 27
paste input "973.00"
type input "973.00"
click at [688, 305] on icon at bounding box center [693, 309] width 11 height 11
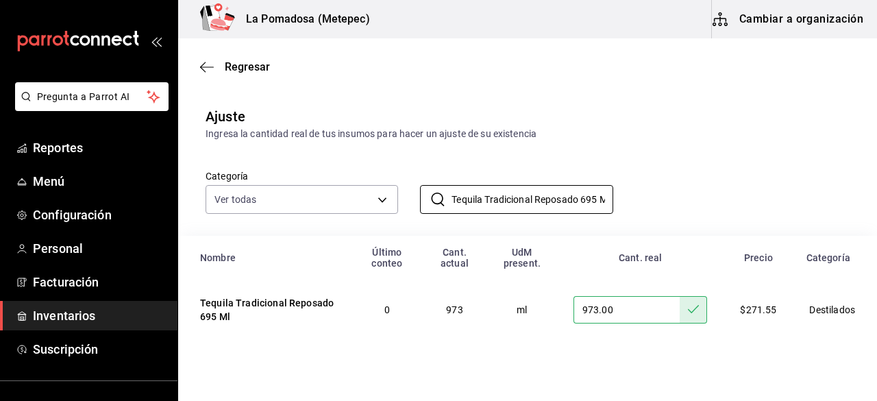
scroll to position [0, 11]
drag, startPoint x: 451, startPoint y: 199, endPoint x: 766, endPoint y: 184, distance: 315.0
click at [766, 184] on div "Categoría Ver todas da665286-eb96-4e6f-8fd7-76cd67ec58e2,3dc81d95-6959-408b-ab7…" at bounding box center [506, 177] width 644 height 73
paste input "Vodka Absolut Azul 750"
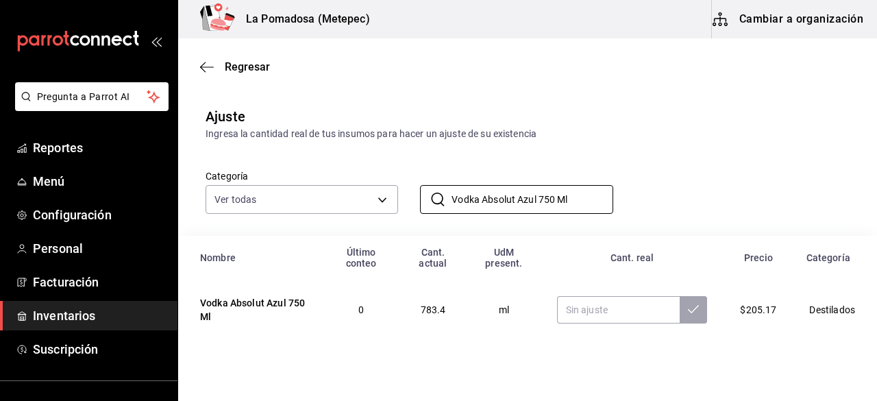
type input "Vodka Absolut Azul 750 Ml"
click at [573, 317] on input "text" at bounding box center [618, 309] width 123 height 27
paste input "825.00"
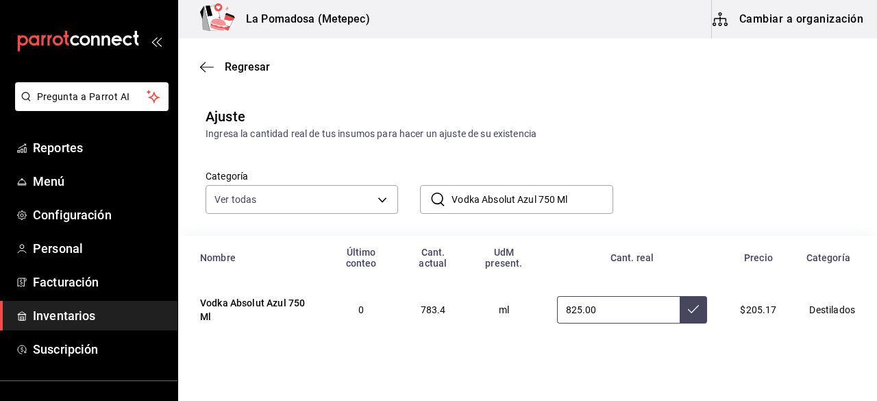
type input "825.00"
click at [696, 313] on button at bounding box center [693, 309] width 27 height 27
drag, startPoint x: 581, startPoint y: 196, endPoint x: 404, endPoint y: 197, distance: 176.2
click at [404, 197] on div "​ Vodka Absolut Azul 750 Ml ​" at bounding box center [505, 188] width 215 height 51
paste input "Smirnoff X1"
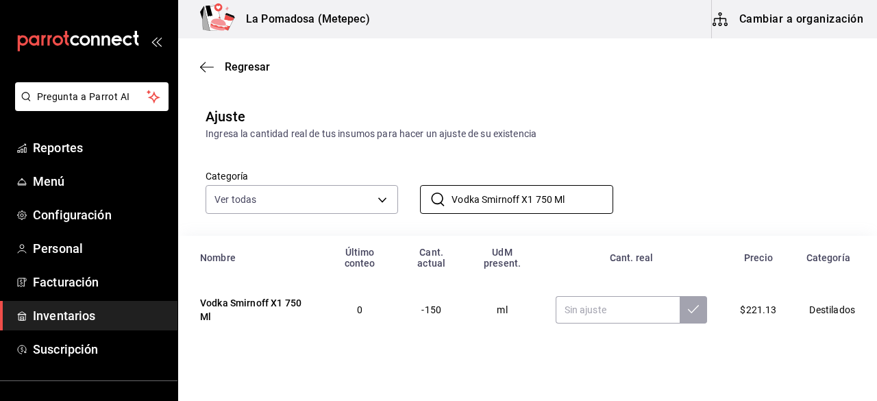
type input "Vodka Smirnoff X1 750 Ml"
click at [580, 309] on input "text" at bounding box center [618, 309] width 125 height 27
paste input "37.50"
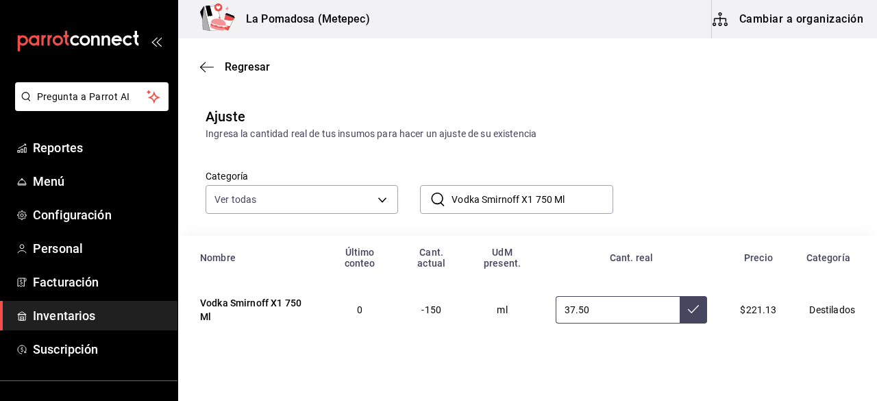
type input "37.50"
click at [691, 315] on button at bounding box center [693, 309] width 27 height 27
drag, startPoint x: 574, startPoint y: 202, endPoint x: 428, endPoint y: 194, distance: 146.9
click at [428, 194] on div "​ Vodka Smirnoff X1 750 Ml ​" at bounding box center [516, 199] width 193 height 29
paste input "Whiskey Oaxaqueño Origen 35"
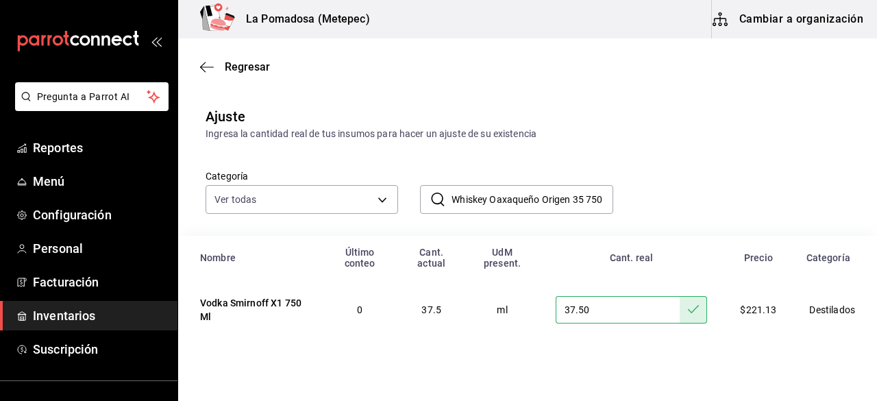
scroll to position [0, 14]
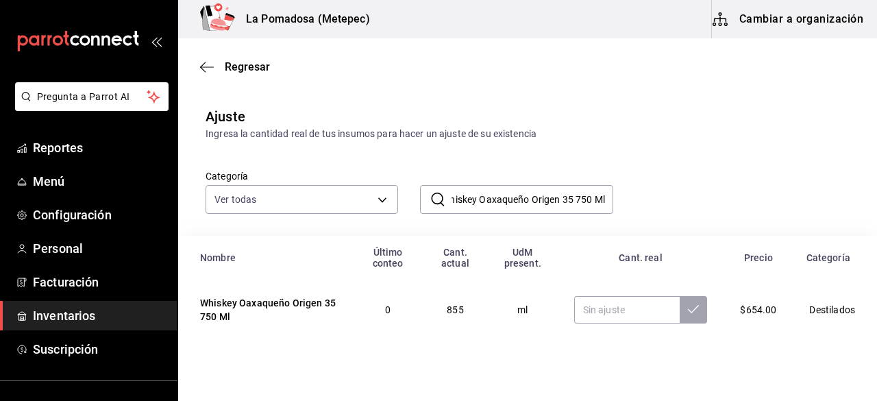
type input "Whiskey Oaxaqueño Origen 35 750 Ml"
click at [614, 315] on input "text" at bounding box center [627, 309] width 106 height 27
paste input "900.00"
type input "900.00"
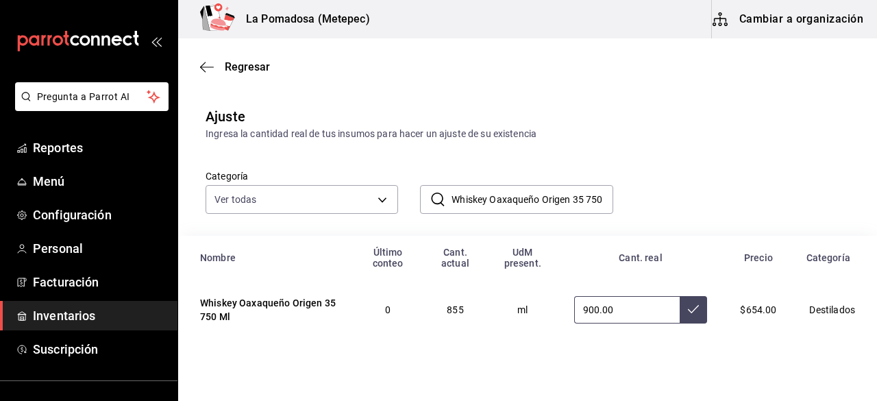
click at [691, 311] on button at bounding box center [693, 309] width 27 height 27
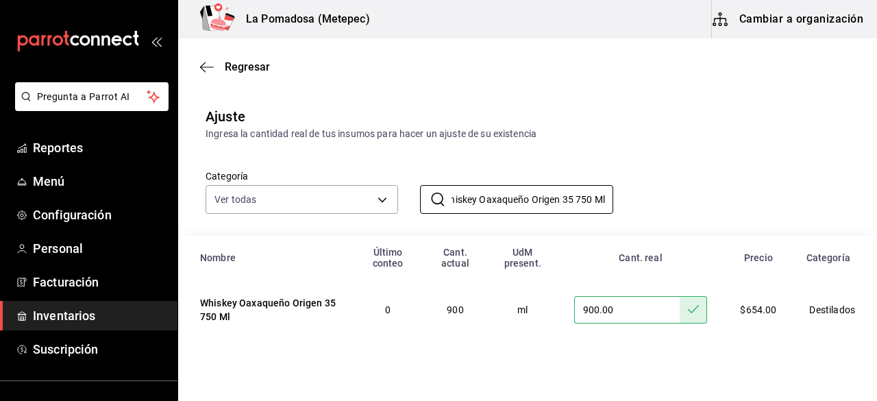
drag, startPoint x: 452, startPoint y: 198, endPoint x: 763, endPoint y: 202, distance: 310.6
click at [763, 202] on div "Categoría Ver todas da665286-eb96-4e6f-8fd7-76cd67ec58e2,3dc81d95-6959-408b-ab7…" at bounding box center [506, 177] width 644 height 73
paste input "[PERSON_NAME] Red Label 70"
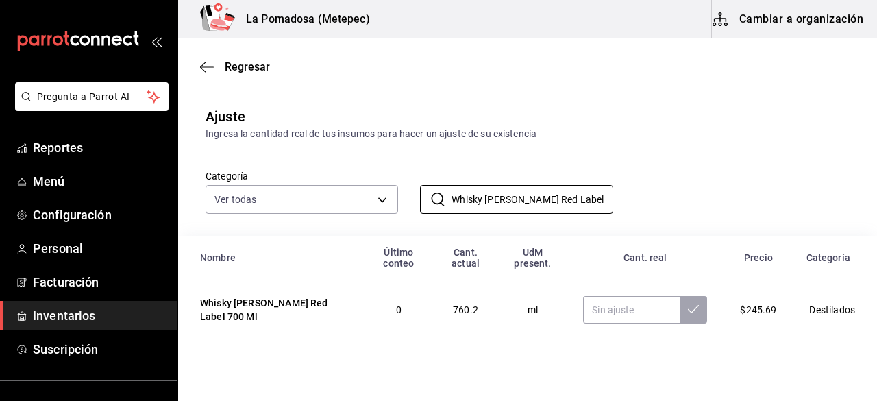
type input "Whisky [PERSON_NAME] Red Label 700 Ml"
click at [594, 307] on input "text" at bounding box center [631, 309] width 97 height 27
paste input "910.00"
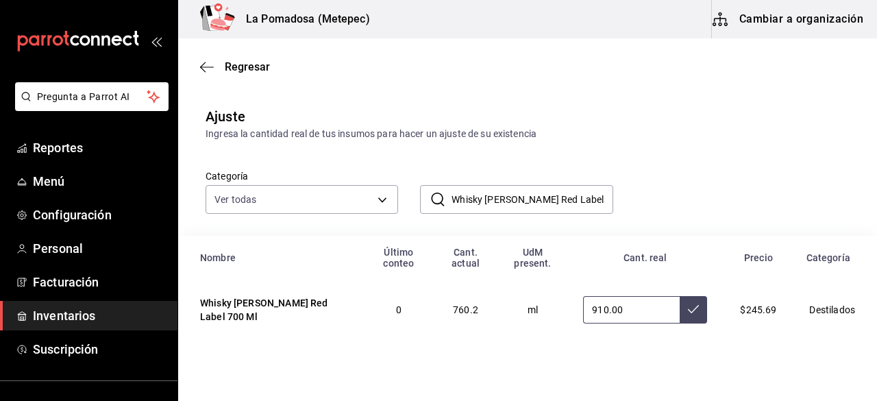
type input "910.00"
click at [680, 317] on button at bounding box center [693, 309] width 27 height 27
drag, startPoint x: 448, startPoint y: 199, endPoint x: 803, endPoint y: 201, distance: 355.1
click at [803, 201] on div "Categoría Ver todas da665286-eb96-4e6f-8fd7-76cd67ec58e2,3dc81d95-6959-408b-ab7…" at bounding box center [506, 177] width 644 height 73
paste input "ack [PERSON_NAME] 700 ml"
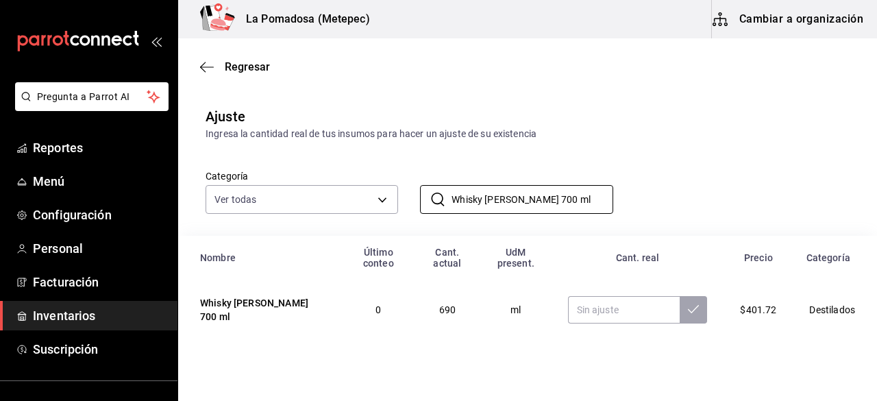
type input "Whisky [PERSON_NAME] 700 ml"
click at [614, 302] on input "text" at bounding box center [624, 309] width 112 height 27
paste input "735.00"
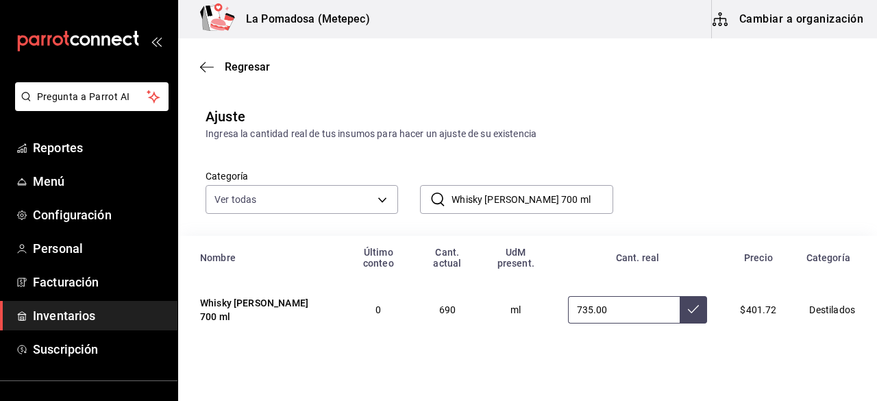
type input "735.00"
click at [683, 317] on button at bounding box center [693, 309] width 27 height 27
drag, startPoint x: 574, startPoint y: 199, endPoint x: 413, endPoint y: 187, distance: 162.2
click at [413, 187] on div "​ Whisky [PERSON_NAME] 700 ml ​" at bounding box center [505, 188] width 215 height 51
paste input "Old [PERSON_NAME] 750 Ml"
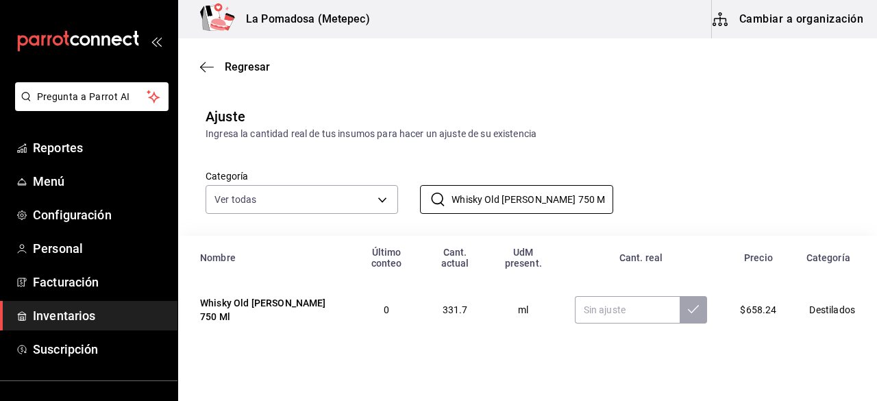
type input "Whisky Old [PERSON_NAME] 750 Ml"
click at [602, 315] on input "text" at bounding box center [628, 309] width 106 height 27
paste input "375.00"
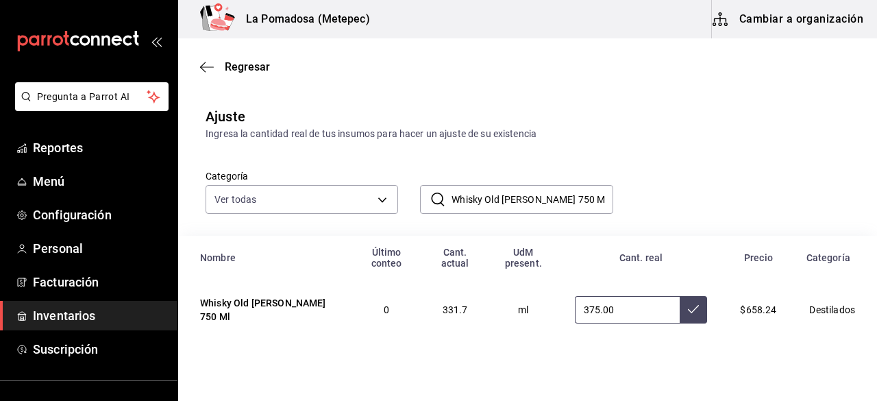
type input "375.00"
click at [688, 315] on icon at bounding box center [693, 309] width 11 height 11
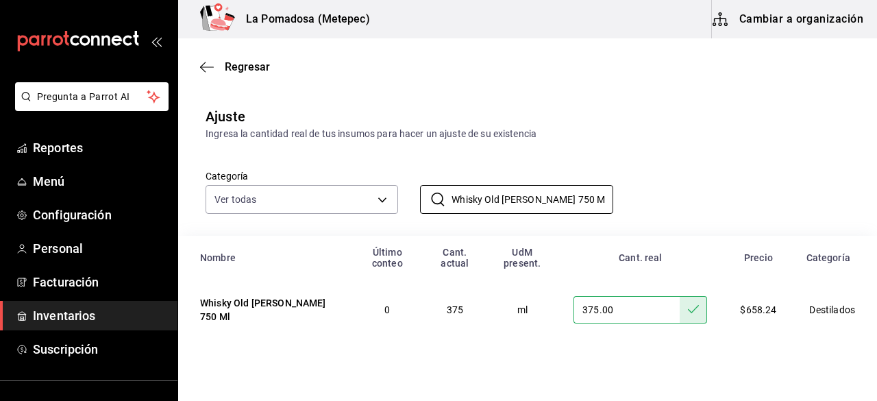
drag, startPoint x: 568, startPoint y: 201, endPoint x: 413, endPoint y: 206, distance: 154.3
click at [413, 206] on div "​ Whisky Old [PERSON_NAME] 750 Ml ​" at bounding box center [505, 188] width 215 height 51
paste input "Mezcal Divino Maguey Tobala"
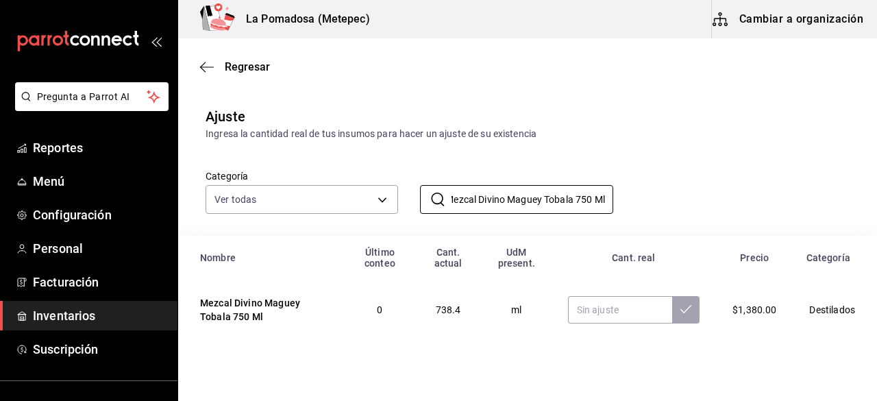
type input "Mezcal Divino Maguey Tobala 750 Ml"
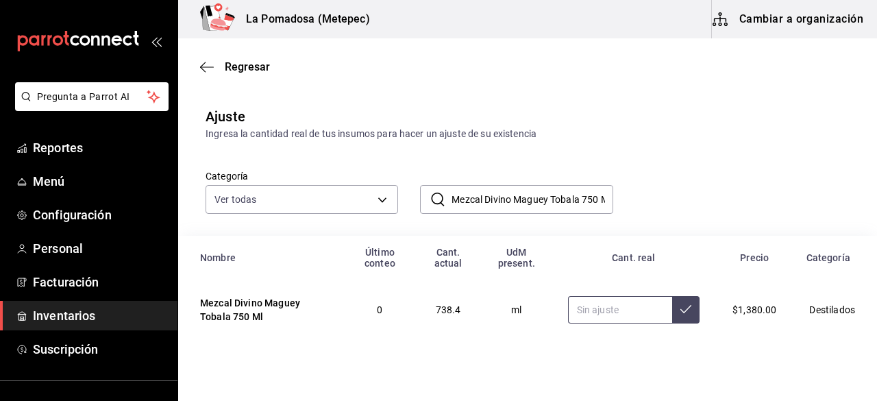
click at [613, 310] on input "text" at bounding box center [620, 309] width 105 height 27
paste input "675.00"
type input "675.00"
click at [681, 311] on icon at bounding box center [686, 309] width 11 height 11
